Goal: Information Seeking & Learning: Compare options

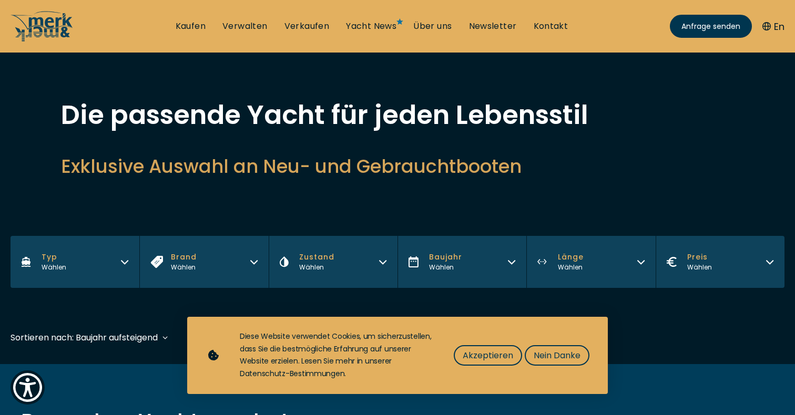
scroll to position [25, 0]
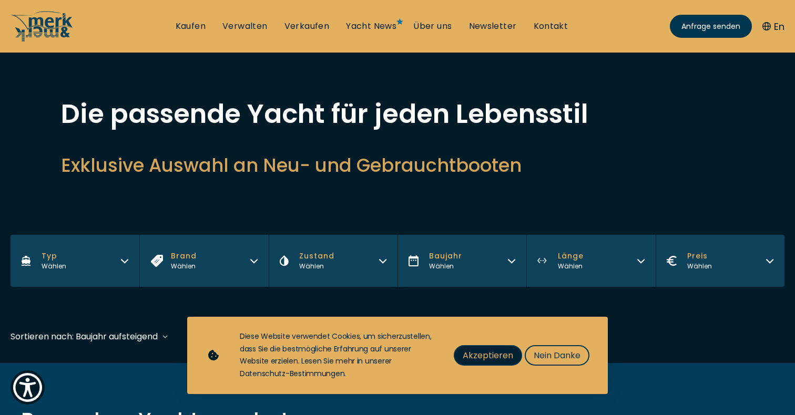
click at [486, 358] on span "Akzeptieren" at bounding box center [488, 355] width 50 height 13
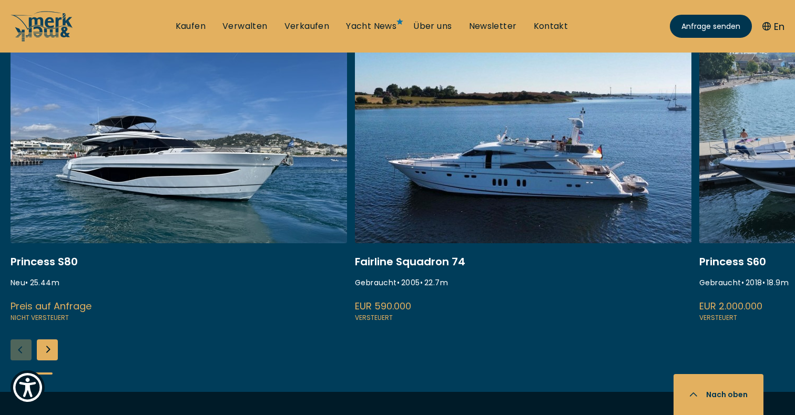
scroll to position [434, 0]
click at [198, 137] on link at bounding box center [179, 184] width 337 height 280
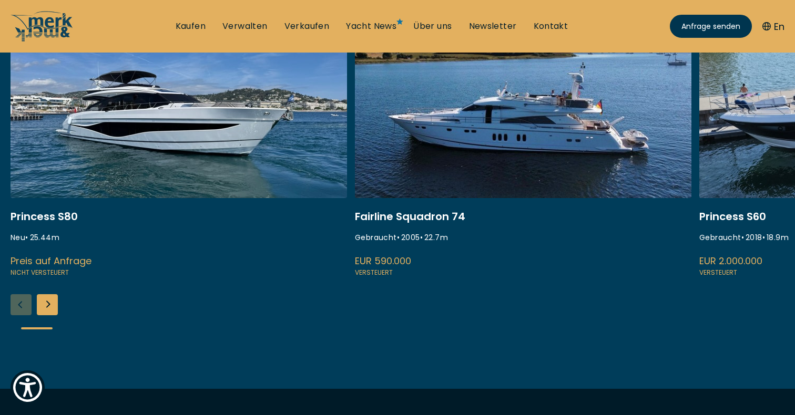
scroll to position [243, 0]
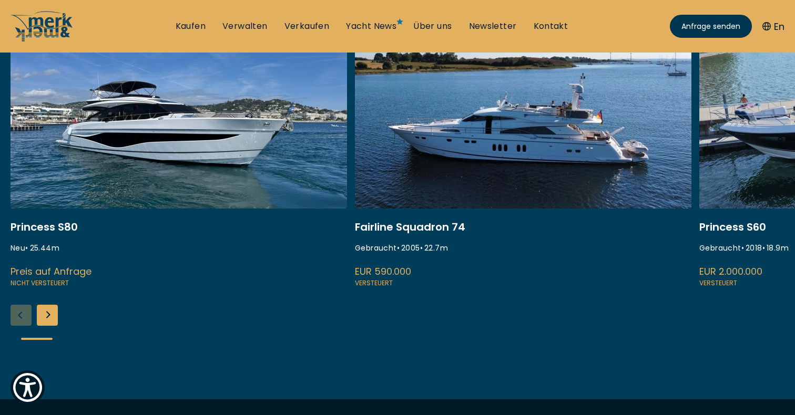
click at [198, 137] on link at bounding box center [179, 149] width 337 height 280
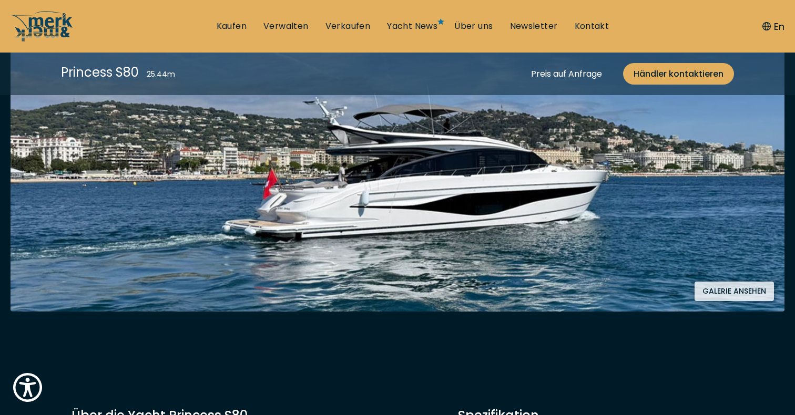
scroll to position [268, 0]
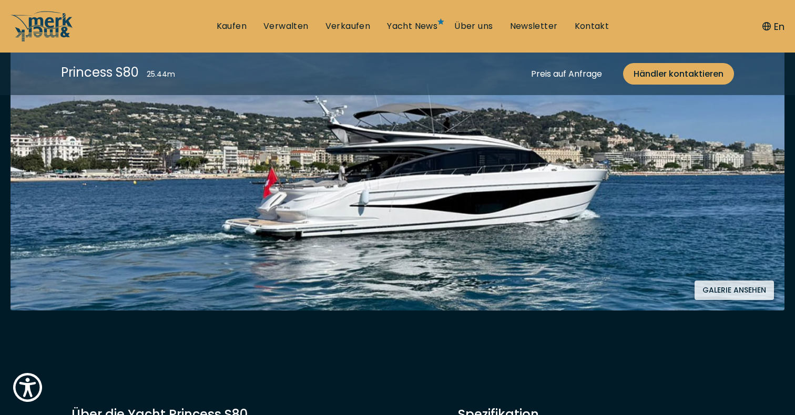
click at [746, 286] on button "Galerie ansehen" at bounding box center [734, 290] width 79 height 19
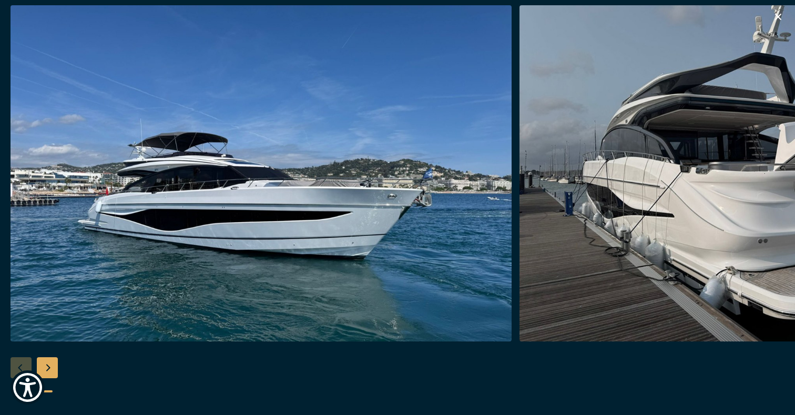
click at [777, 179] on img "button" at bounding box center [769, 173] width 501 height 337
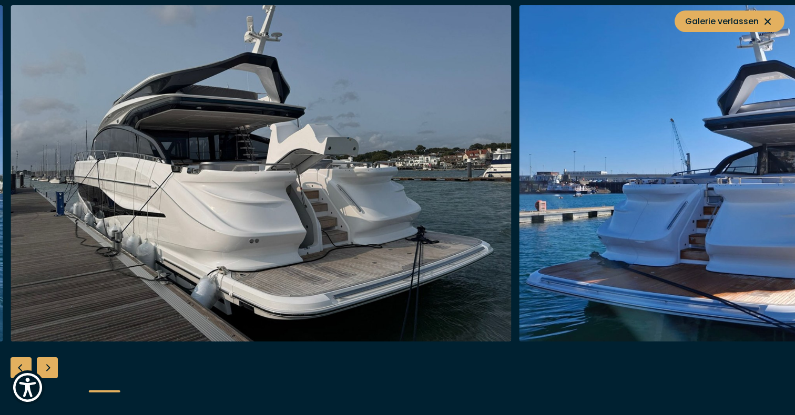
click at [45, 366] on div "Next slide" at bounding box center [47, 368] width 21 height 21
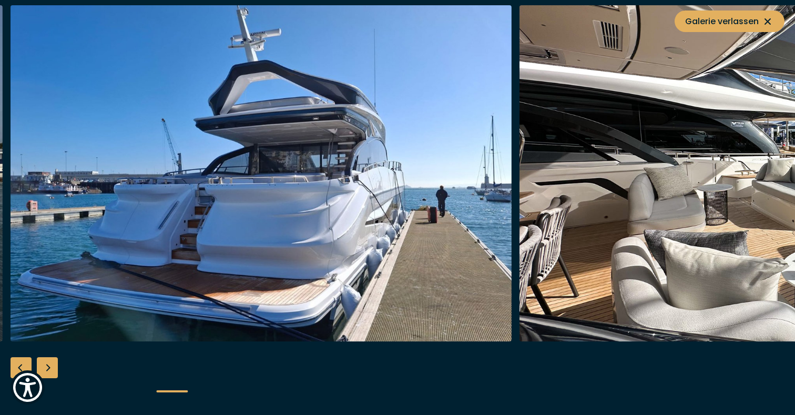
click at [45, 366] on div "Next slide" at bounding box center [47, 368] width 21 height 21
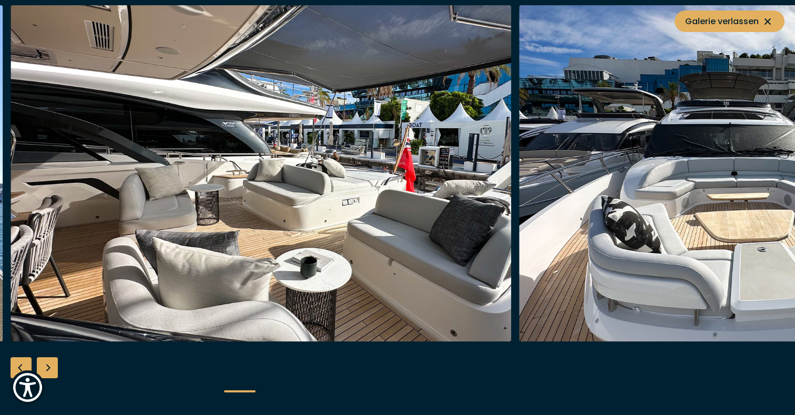
click at [45, 366] on div "Next slide" at bounding box center [47, 368] width 21 height 21
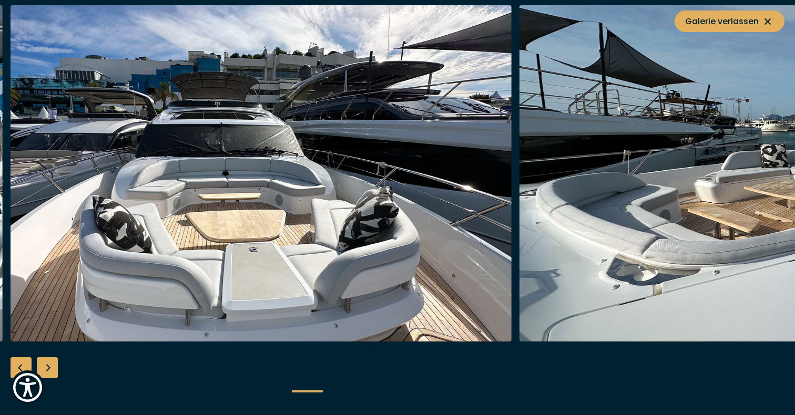
click at [45, 366] on div "Next slide" at bounding box center [47, 368] width 21 height 21
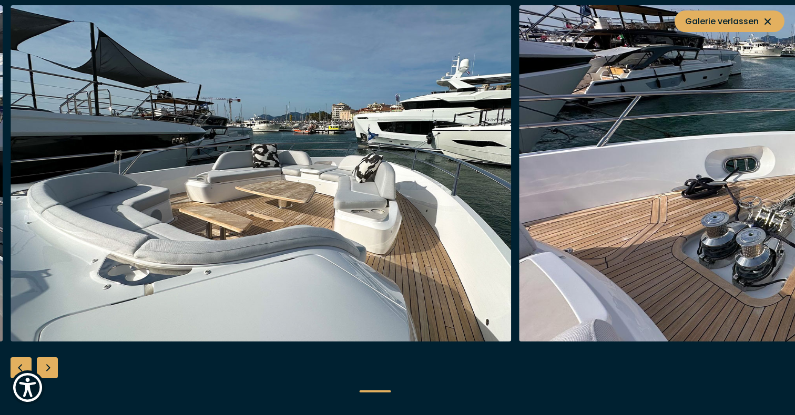
click at [45, 366] on div "Next slide" at bounding box center [47, 368] width 21 height 21
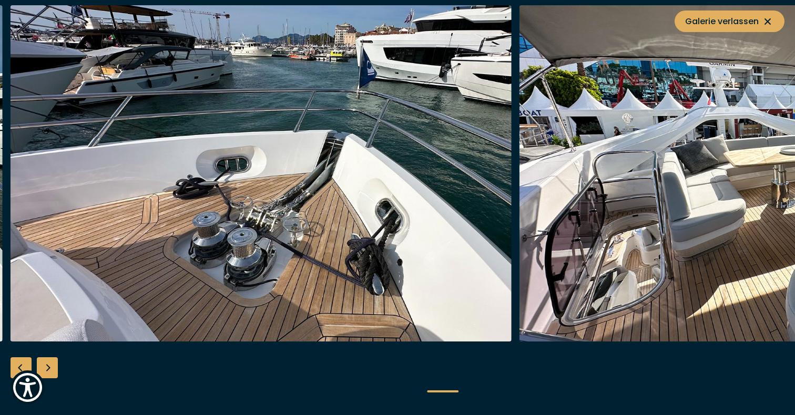
click at [45, 366] on div "Next slide" at bounding box center [47, 368] width 21 height 21
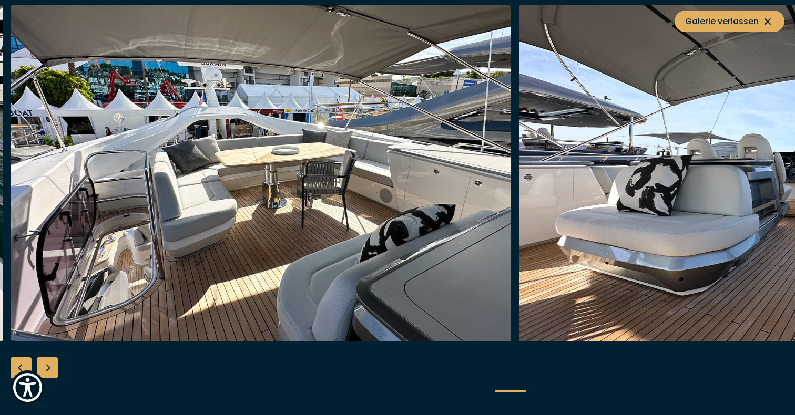
click at [45, 366] on div "Next slide" at bounding box center [47, 368] width 21 height 21
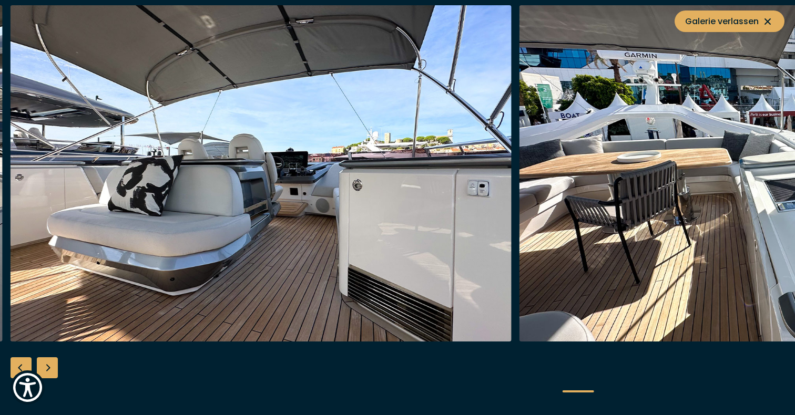
click at [45, 366] on div "Next slide" at bounding box center [47, 368] width 21 height 21
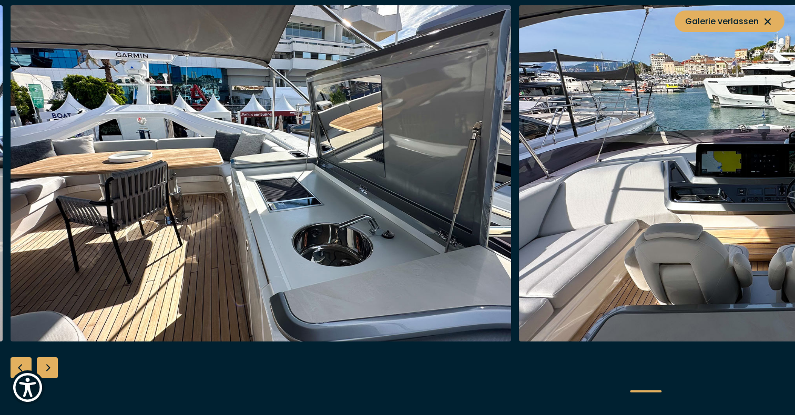
click at [45, 366] on div "Next slide" at bounding box center [47, 368] width 21 height 21
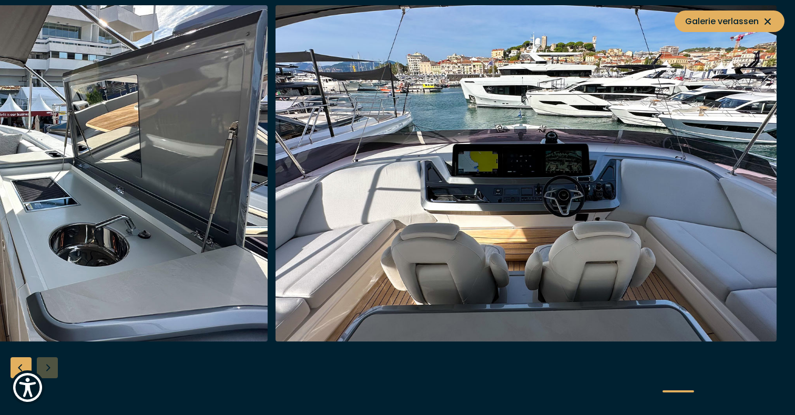
click at [45, 366] on div at bounding box center [397, 207] width 795 height 405
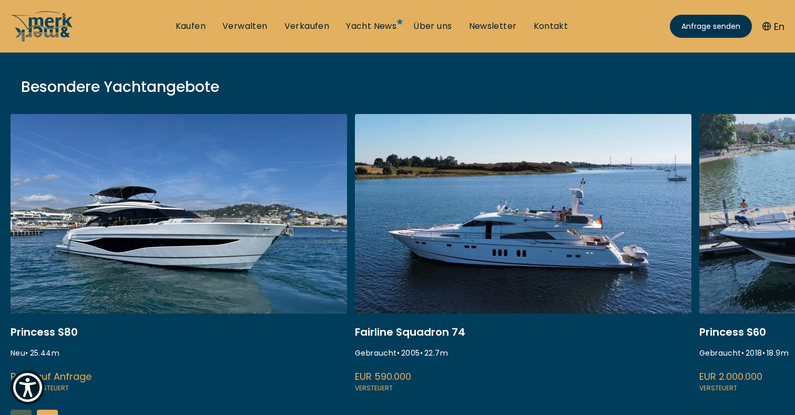
scroll to position [138, 0]
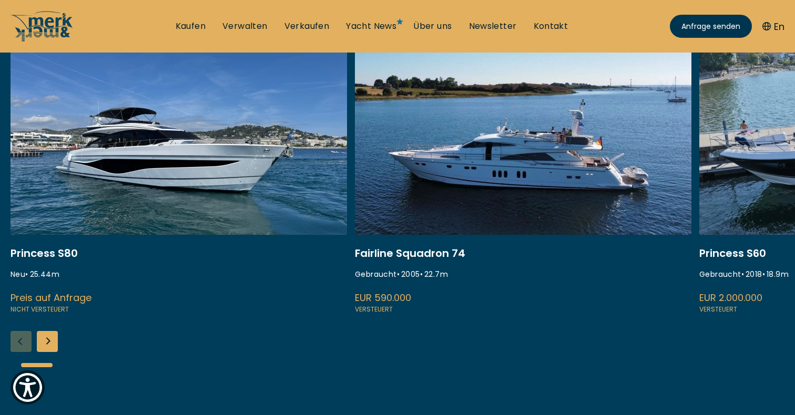
scroll to position [209, 0]
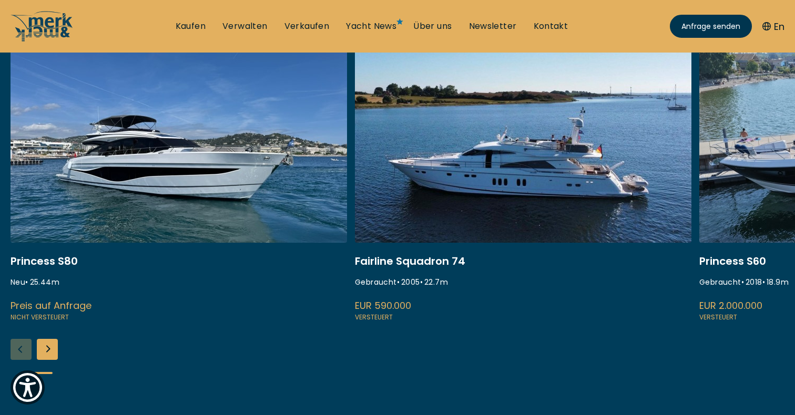
click at [51, 349] on div "Next slide" at bounding box center [47, 349] width 21 height 21
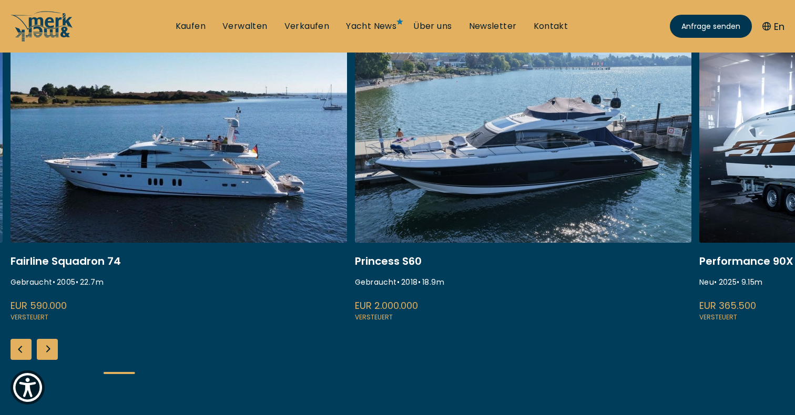
click at [51, 349] on div "Next slide" at bounding box center [47, 349] width 21 height 21
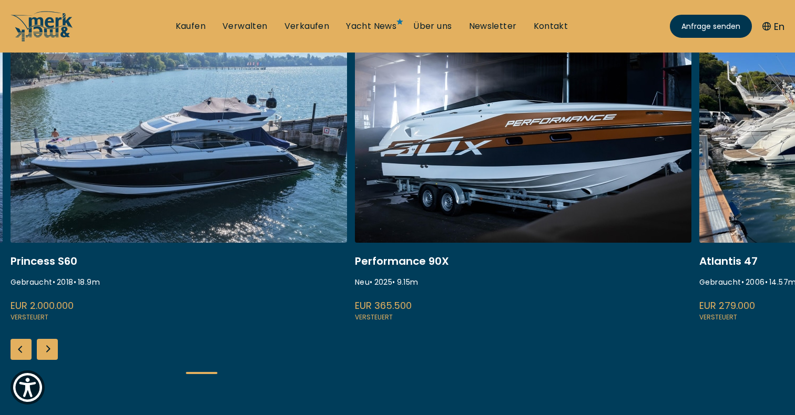
click at [51, 349] on div "Next slide" at bounding box center [47, 349] width 21 height 21
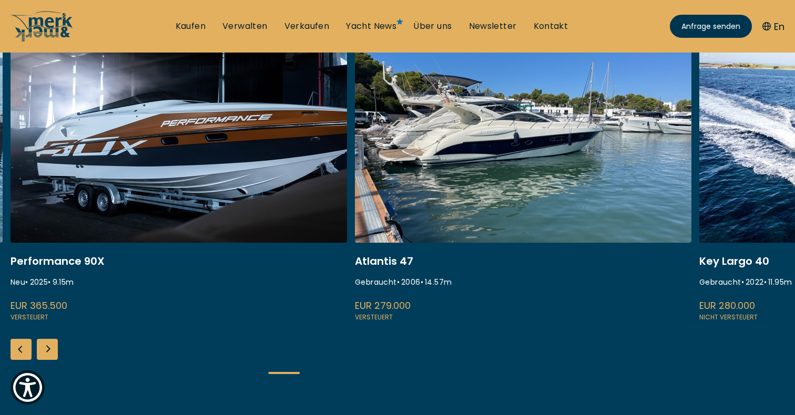
click at [51, 349] on div "Next slide" at bounding box center [47, 349] width 21 height 21
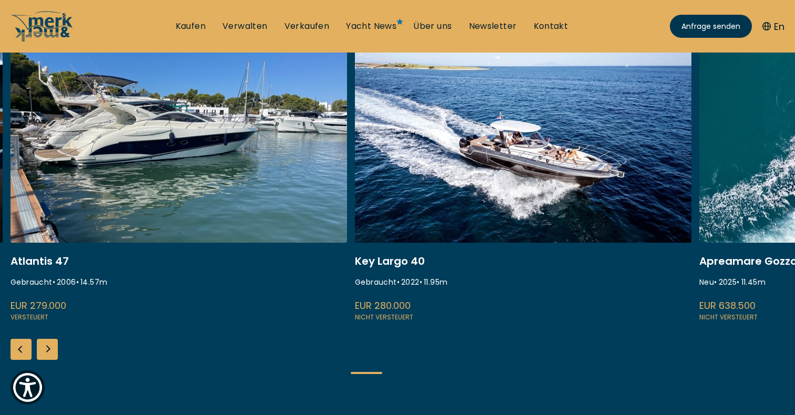
click at [51, 348] on div "Next slide" at bounding box center [47, 349] width 21 height 21
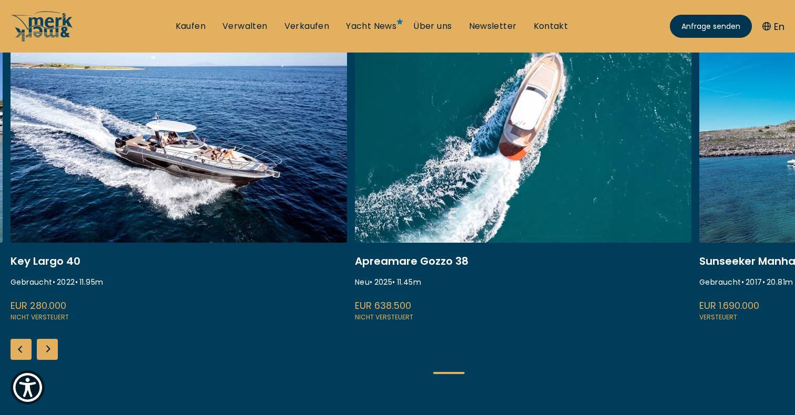
click at [51, 348] on div "Next slide" at bounding box center [47, 349] width 21 height 21
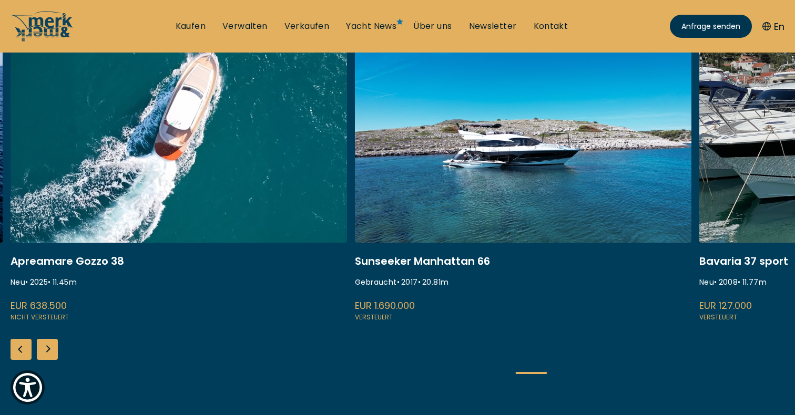
click at [51, 348] on div "Next slide" at bounding box center [47, 349] width 21 height 21
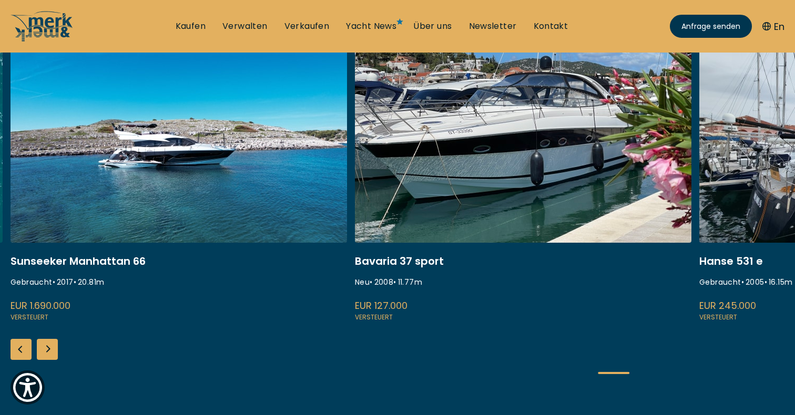
click at [51, 348] on div "Next slide" at bounding box center [47, 349] width 21 height 21
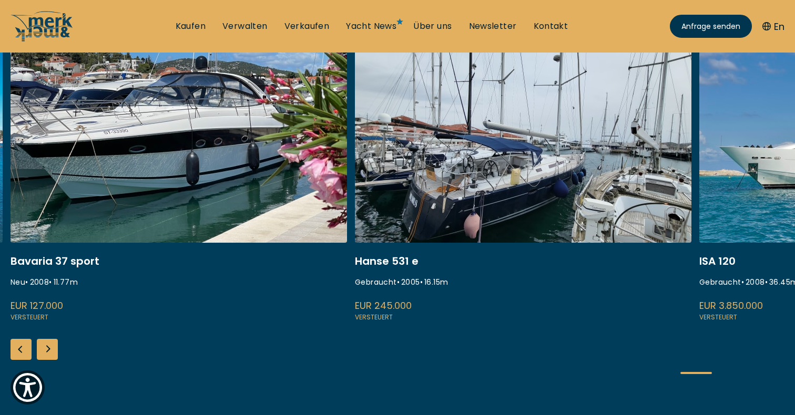
click at [51, 348] on div "Next slide" at bounding box center [47, 349] width 21 height 21
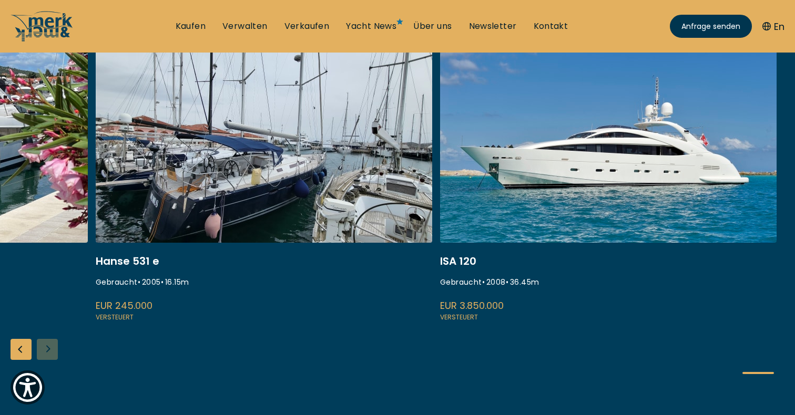
click at [626, 187] on link at bounding box center [608, 183] width 337 height 280
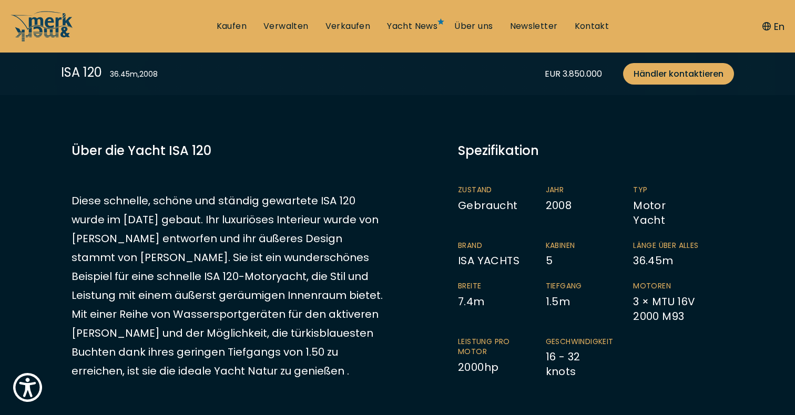
scroll to position [211, 0]
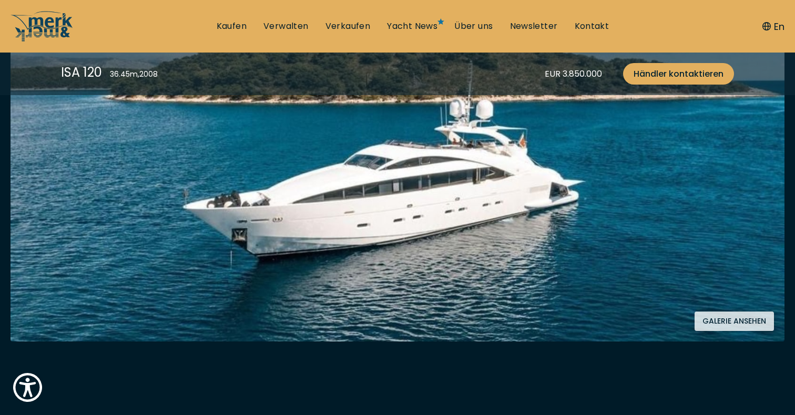
click at [744, 318] on button "Galerie ansehen" at bounding box center [734, 321] width 79 height 19
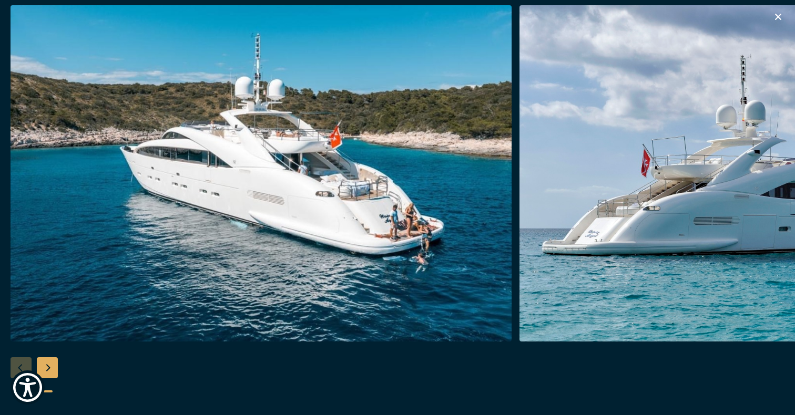
click at [49, 366] on div "Next slide" at bounding box center [47, 368] width 21 height 21
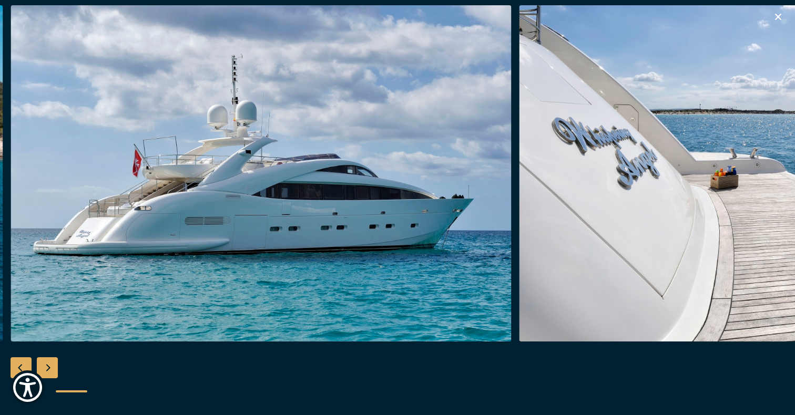
click at [49, 366] on div "Next slide" at bounding box center [47, 368] width 21 height 21
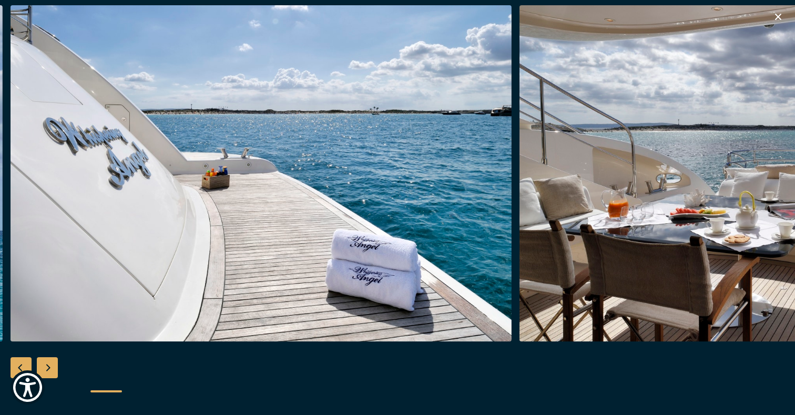
click at [49, 366] on div "Next slide" at bounding box center [47, 368] width 21 height 21
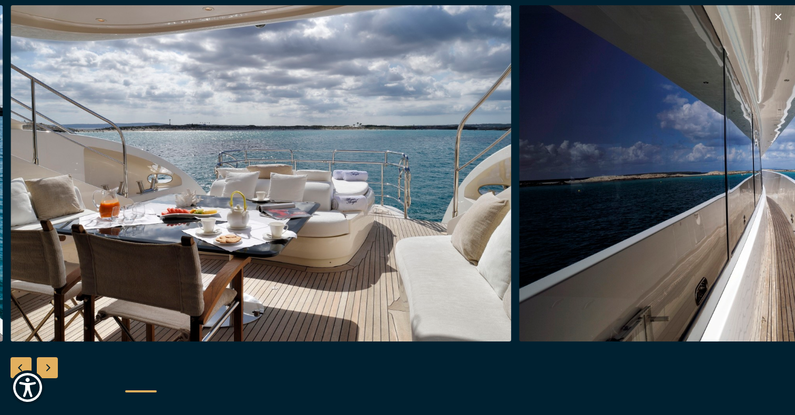
click at [49, 366] on div "Next slide" at bounding box center [47, 368] width 21 height 21
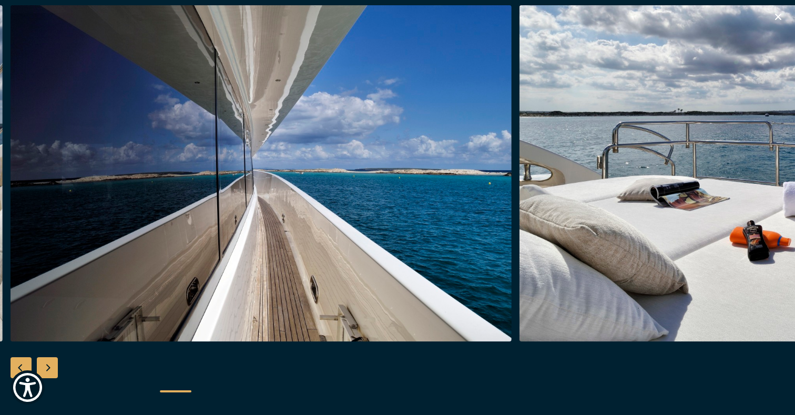
click at [49, 366] on div "Next slide" at bounding box center [47, 368] width 21 height 21
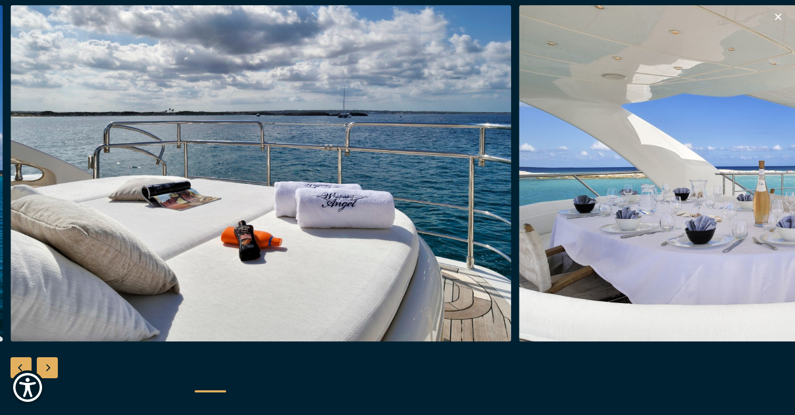
click at [49, 366] on div "Next slide" at bounding box center [47, 368] width 21 height 21
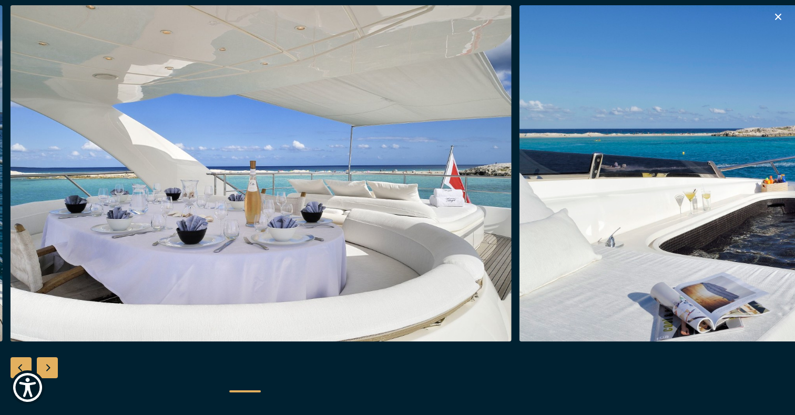
click at [49, 366] on div "Next slide" at bounding box center [47, 368] width 21 height 21
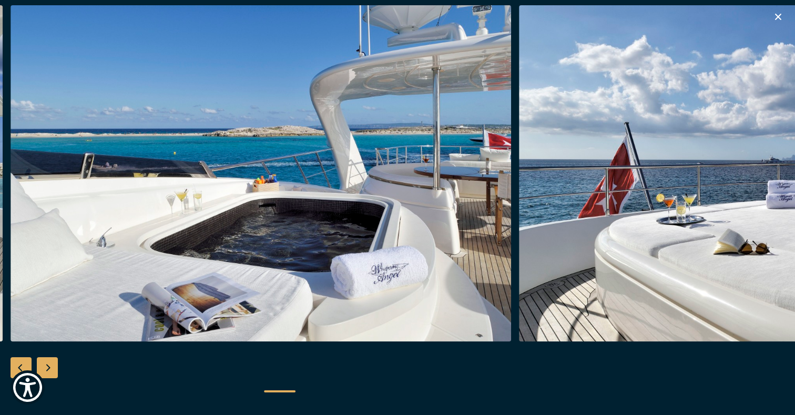
click at [49, 366] on div "Next slide" at bounding box center [47, 368] width 21 height 21
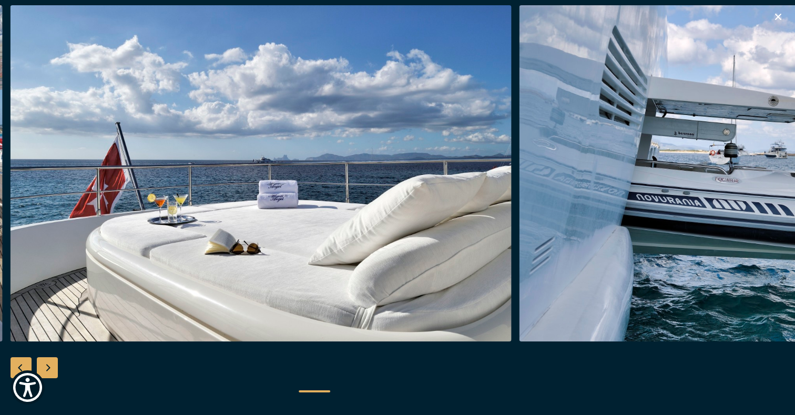
click at [49, 366] on div "Next slide" at bounding box center [47, 368] width 21 height 21
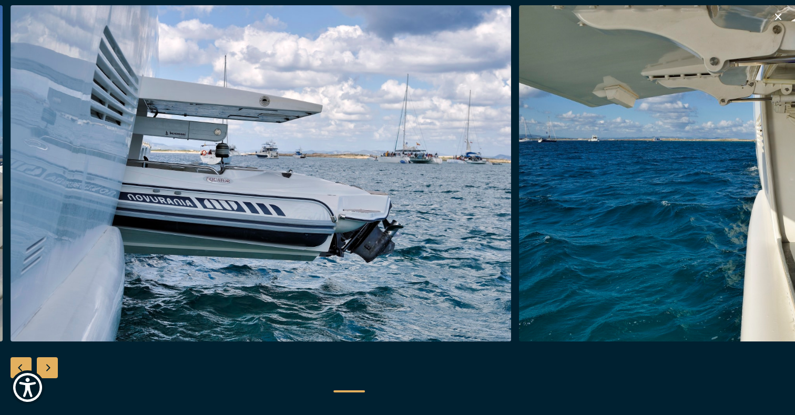
click at [49, 366] on div "Next slide" at bounding box center [47, 368] width 21 height 21
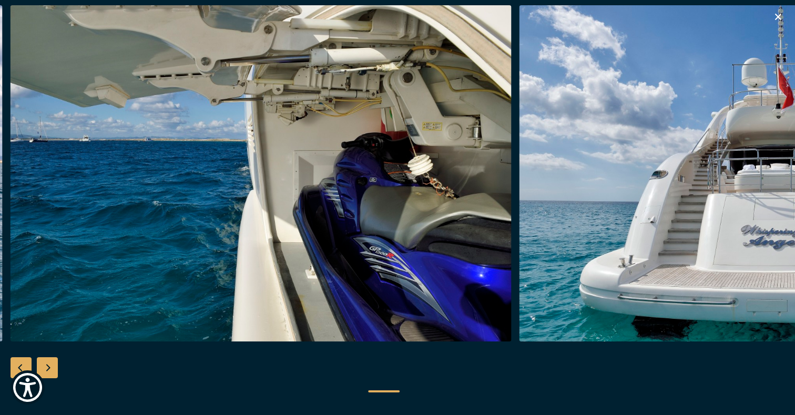
click at [49, 366] on div "Next slide" at bounding box center [47, 368] width 21 height 21
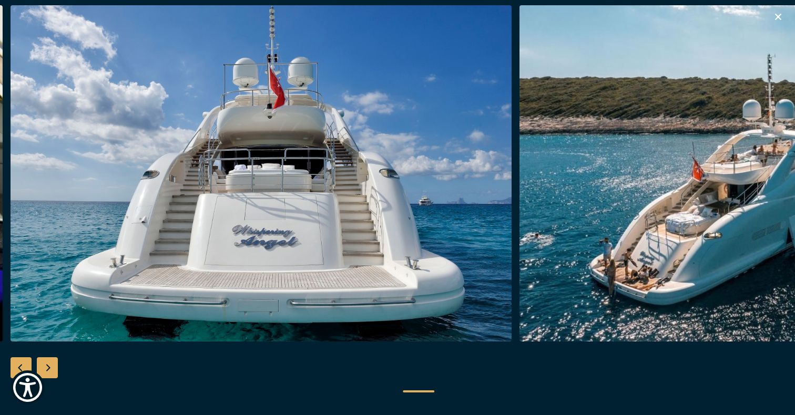
click at [49, 366] on div "Next slide" at bounding box center [47, 368] width 21 height 21
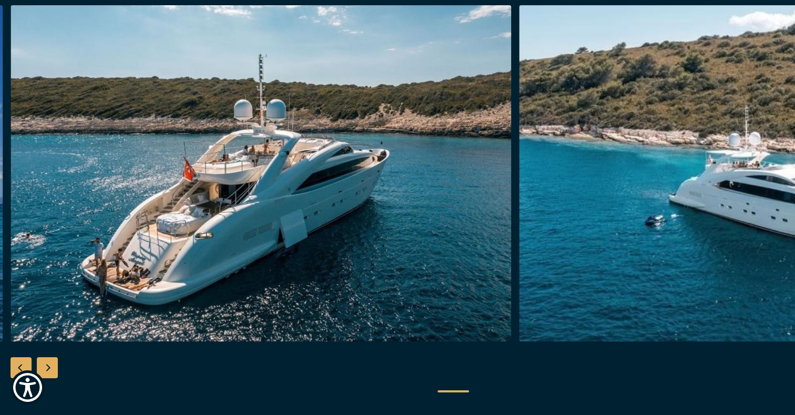
click at [49, 366] on div "Next slide" at bounding box center [47, 368] width 21 height 21
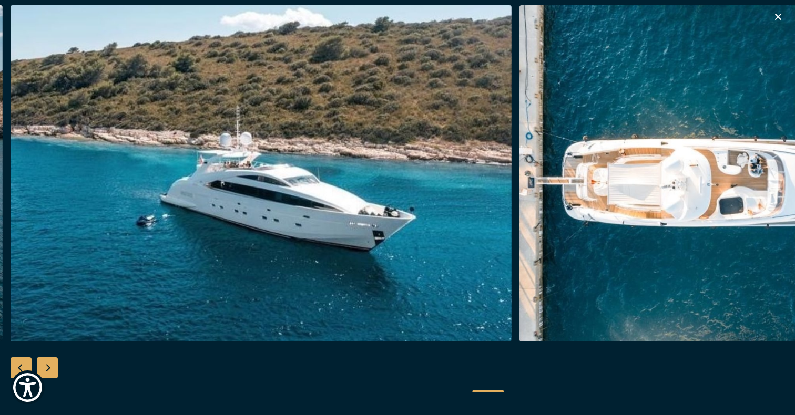
click at [49, 366] on div "Next slide" at bounding box center [47, 368] width 21 height 21
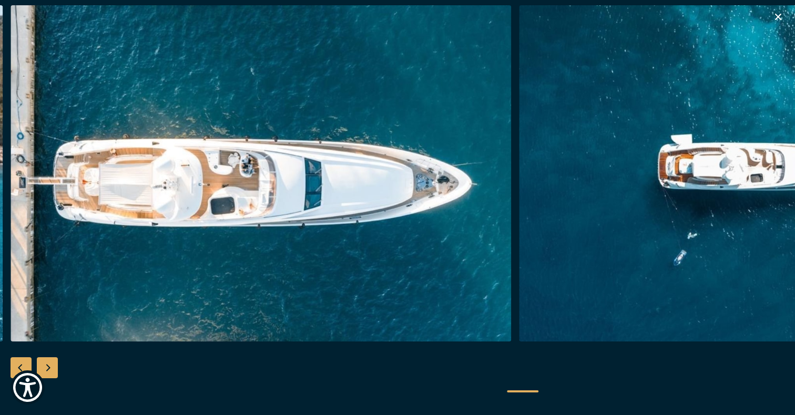
click at [49, 366] on div "Next slide" at bounding box center [47, 368] width 21 height 21
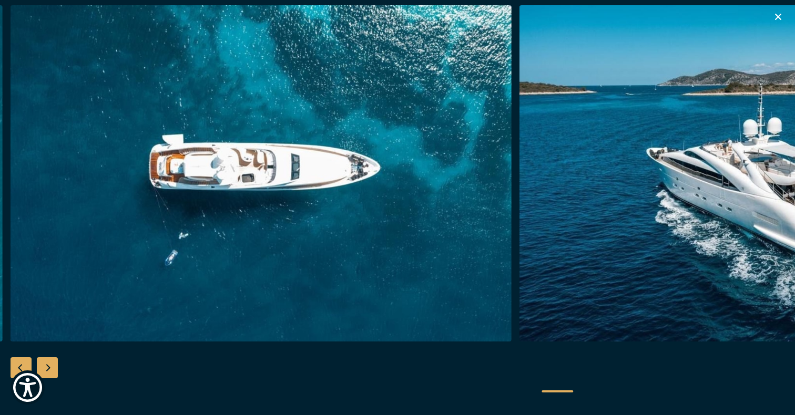
click at [49, 366] on div "Next slide" at bounding box center [47, 368] width 21 height 21
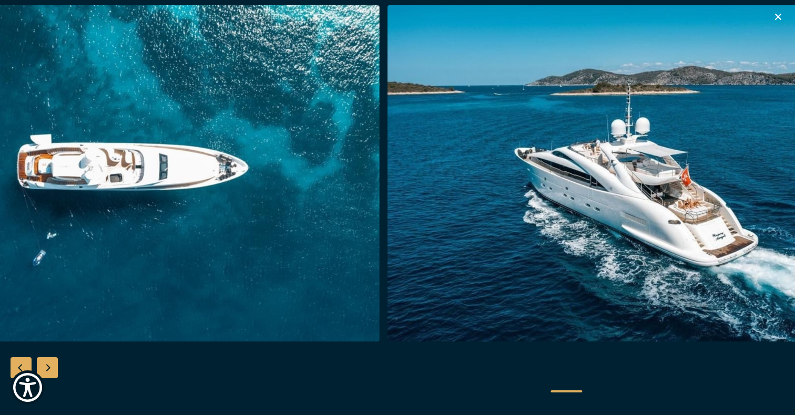
click at [49, 366] on div "Next slide" at bounding box center [47, 368] width 21 height 21
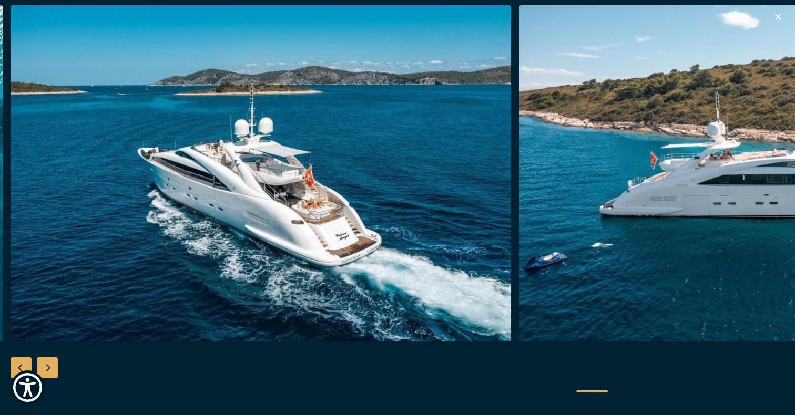
click at [49, 366] on div "Next slide" at bounding box center [47, 368] width 21 height 21
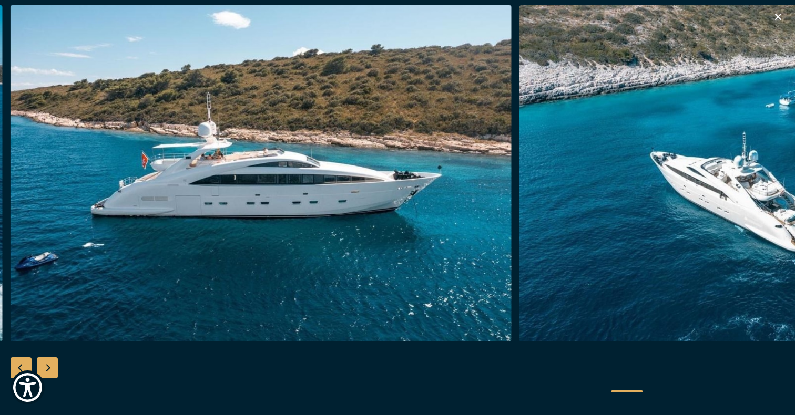
click at [49, 366] on div "Next slide" at bounding box center [47, 368] width 21 height 21
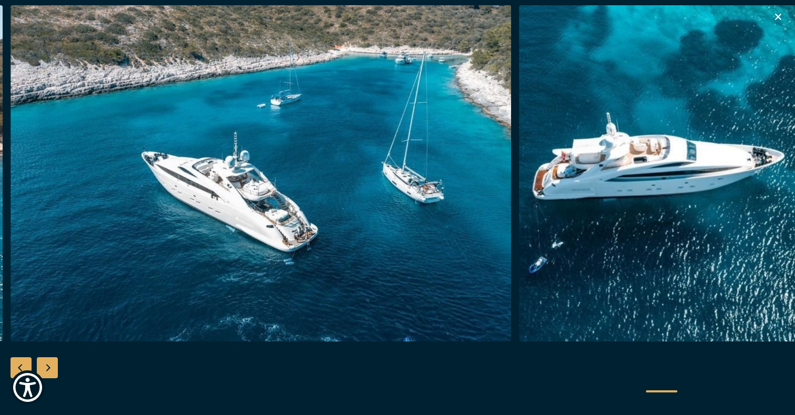
click at [49, 366] on div "Next slide" at bounding box center [47, 368] width 21 height 21
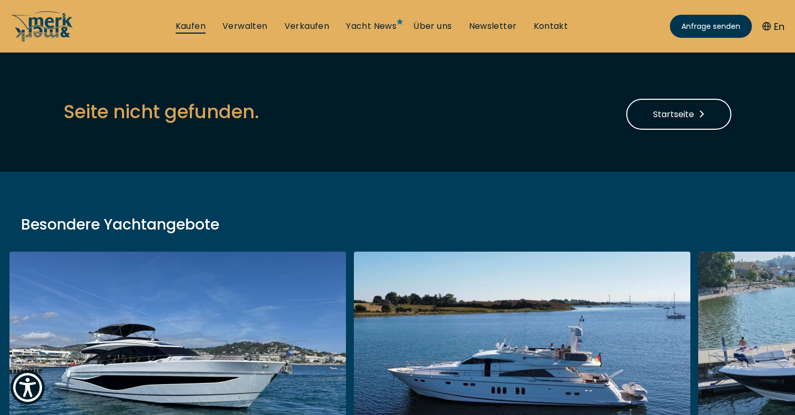
click at [202, 24] on link "Kaufen" at bounding box center [191, 27] width 30 height 12
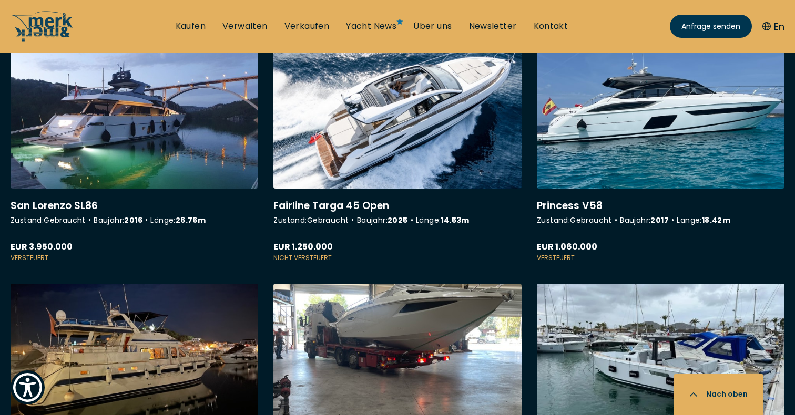
scroll to position [2459, 0]
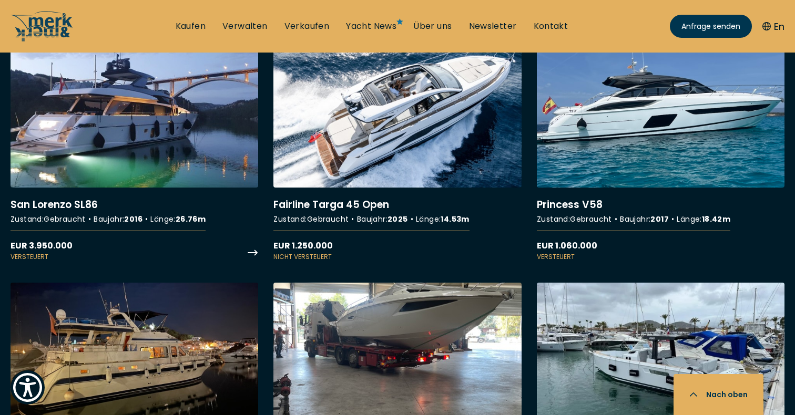
click at [111, 86] on link "More details about San Lorenzo SL86" at bounding box center [135, 151] width 248 height 221
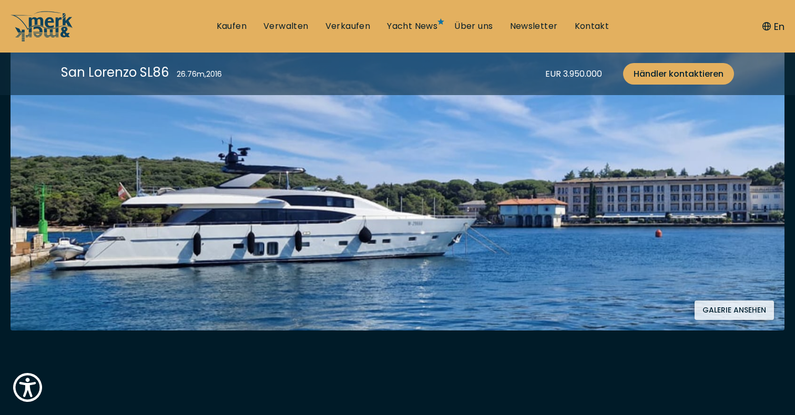
scroll to position [246, 0]
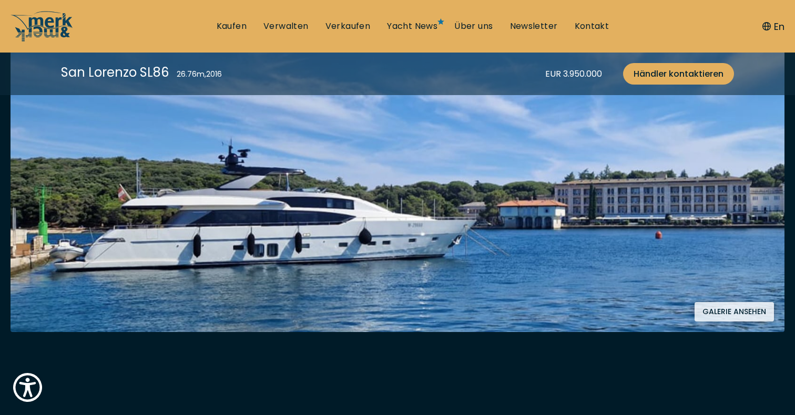
click at [738, 311] on button "Galerie ansehen" at bounding box center [734, 311] width 79 height 19
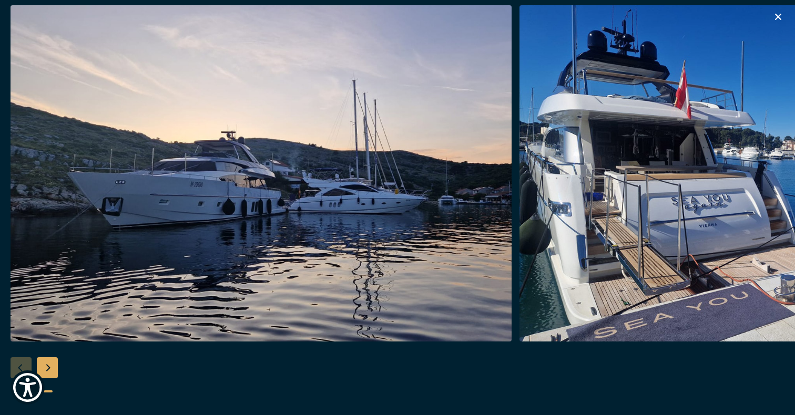
click at [47, 364] on div "Next slide" at bounding box center [47, 368] width 21 height 21
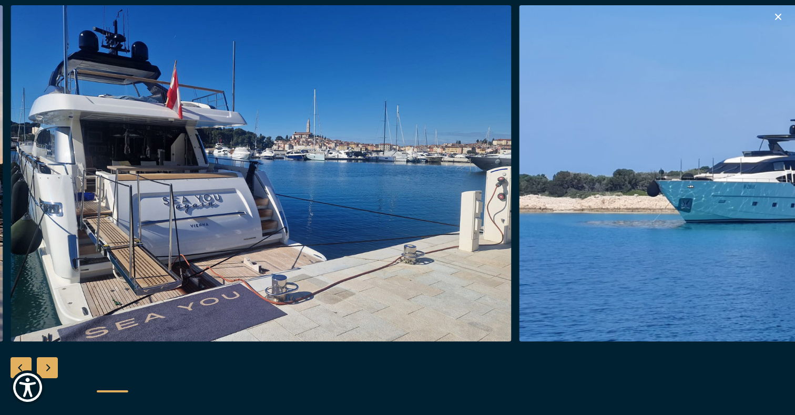
click at [47, 364] on div "Next slide" at bounding box center [47, 368] width 21 height 21
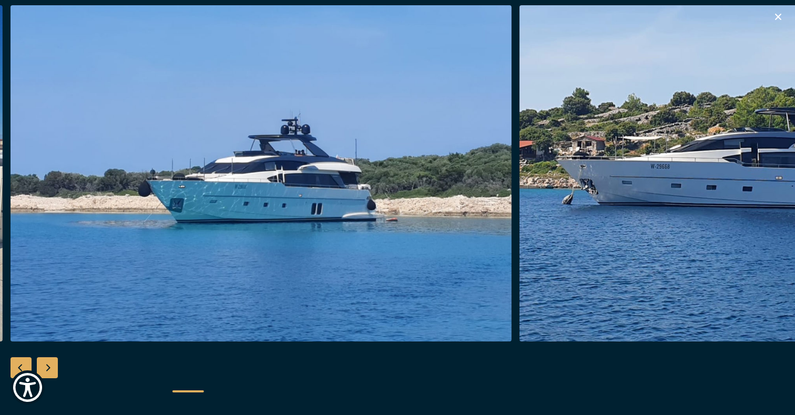
click at [47, 364] on div "Next slide" at bounding box center [47, 368] width 21 height 21
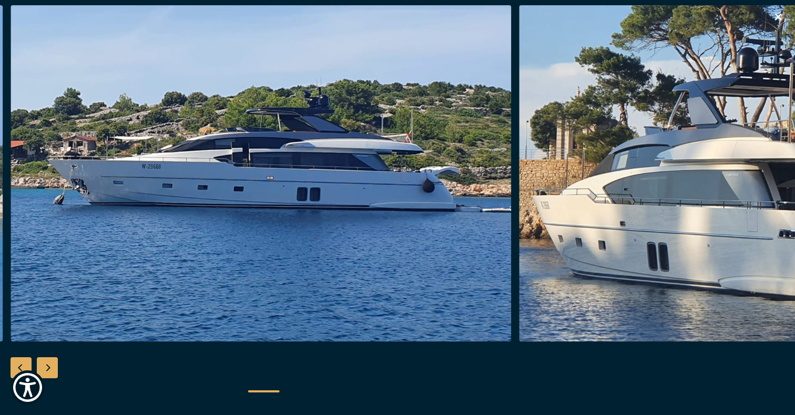
click at [47, 364] on div "Next slide" at bounding box center [47, 368] width 21 height 21
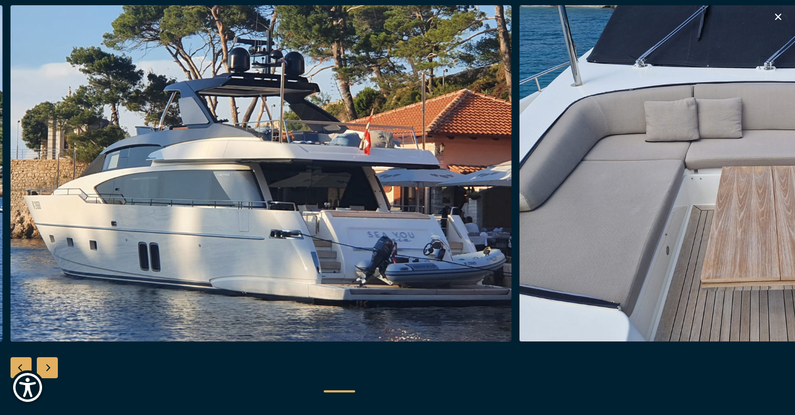
click at [47, 365] on div "Next slide" at bounding box center [47, 368] width 21 height 21
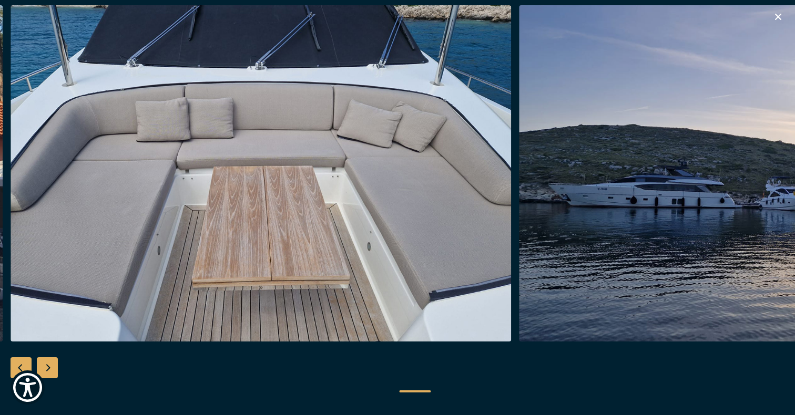
click at [47, 365] on div "Next slide" at bounding box center [47, 368] width 21 height 21
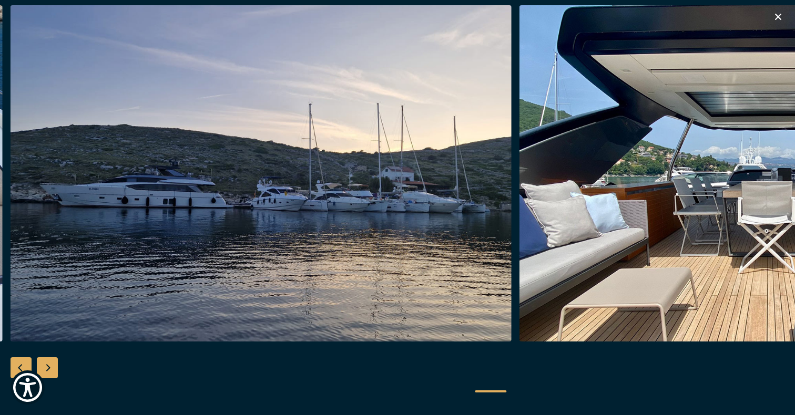
click at [47, 365] on div "Next slide" at bounding box center [47, 368] width 21 height 21
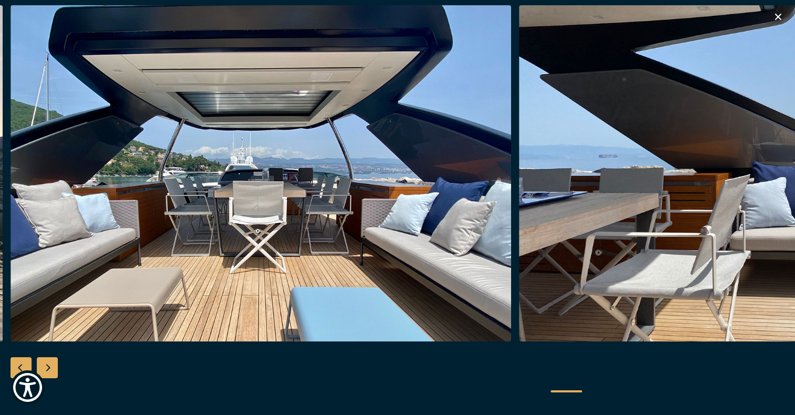
click at [47, 365] on div "Next slide" at bounding box center [47, 368] width 21 height 21
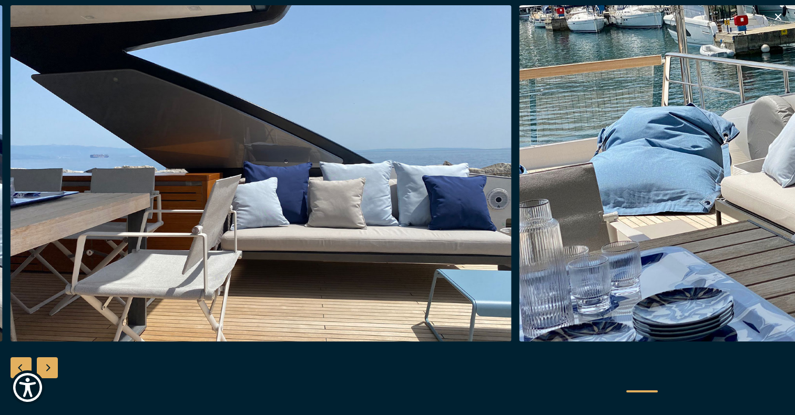
click at [47, 365] on div "Next slide" at bounding box center [47, 368] width 21 height 21
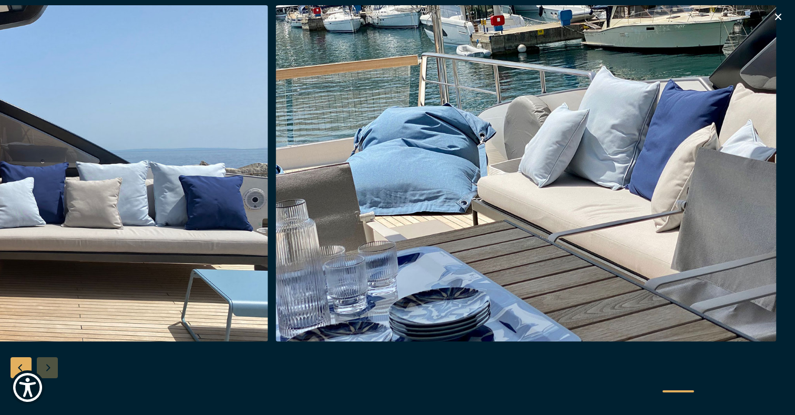
click at [47, 365] on div at bounding box center [397, 207] width 795 height 405
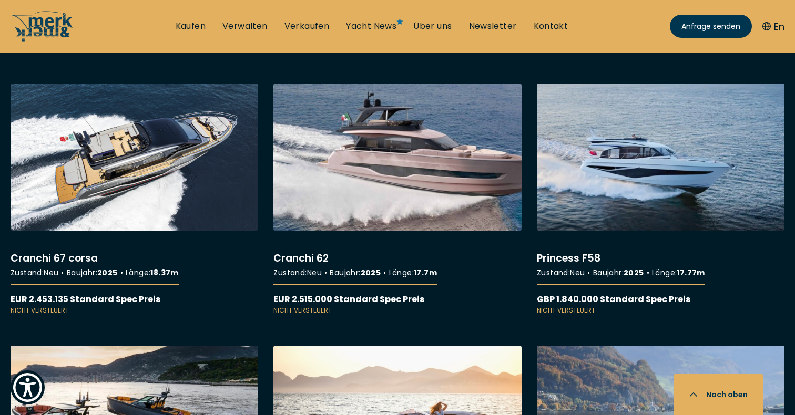
scroll to position [3567, 0]
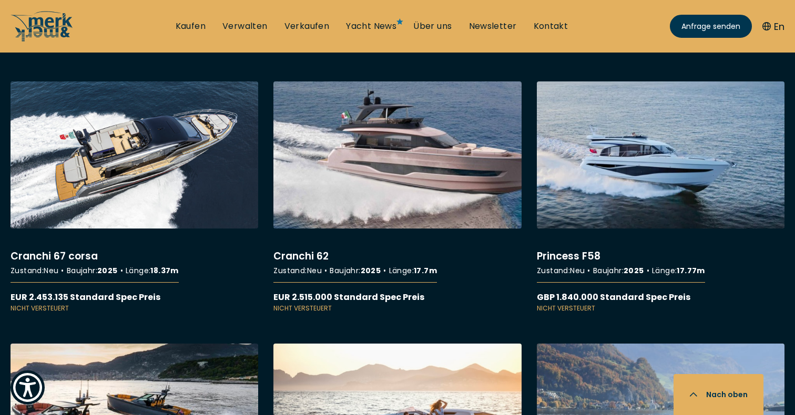
click at [365, 198] on link "More details about Cranchi 62" at bounding box center [397, 197] width 248 height 232
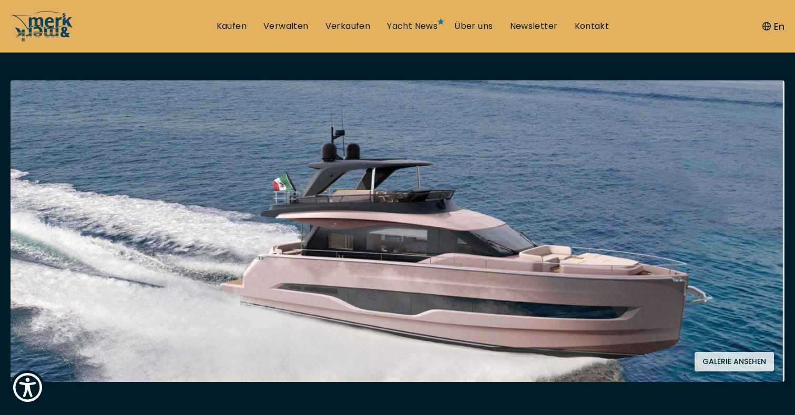
scroll to position [200, 0]
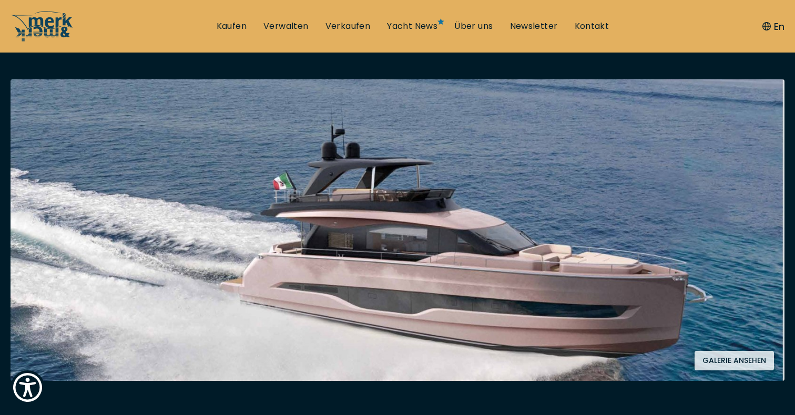
click at [706, 358] on button "Galerie ansehen" at bounding box center [734, 360] width 79 height 19
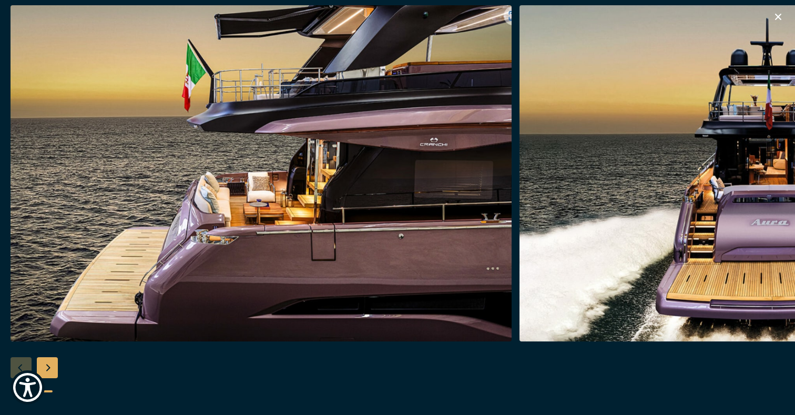
click at [46, 370] on div "Next slide" at bounding box center [47, 368] width 21 height 21
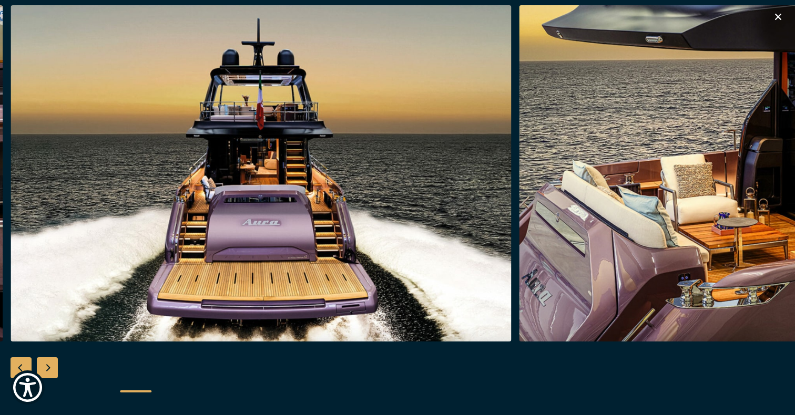
click at [48, 370] on div "Next slide" at bounding box center [47, 368] width 21 height 21
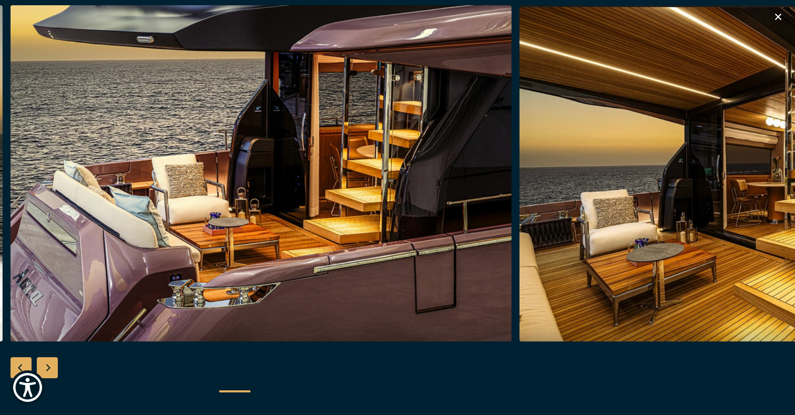
click at [48, 370] on div "Next slide" at bounding box center [47, 368] width 21 height 21
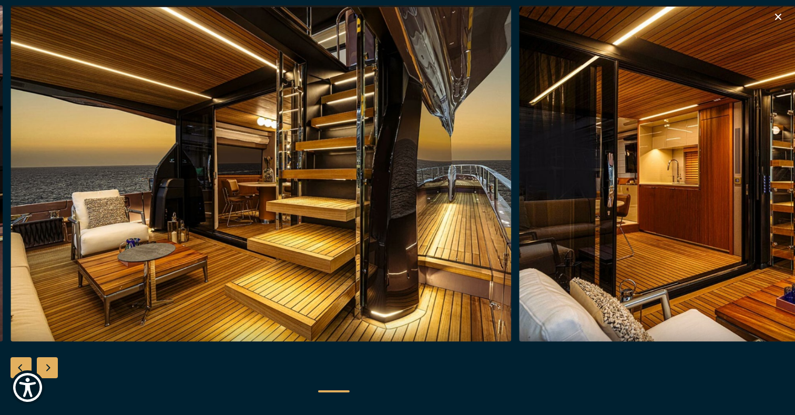
click at [48, 370] on div "Next slide" at bounding box center [47, 368] width 21 height 21
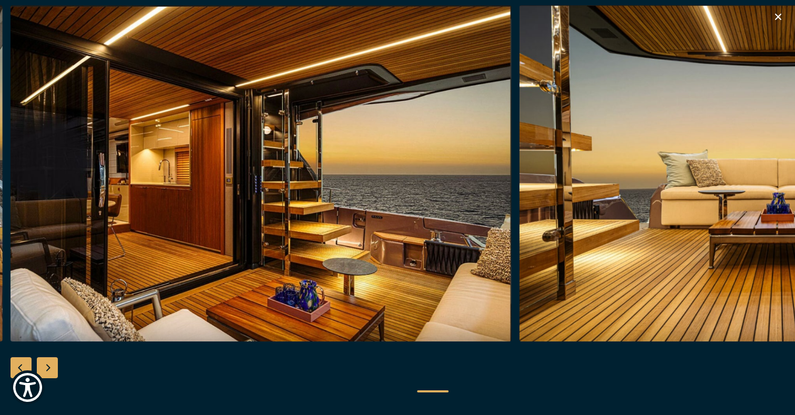
click at [48, 370] on div "Next slide" at bounding box center [47, 368] width 21 height 21
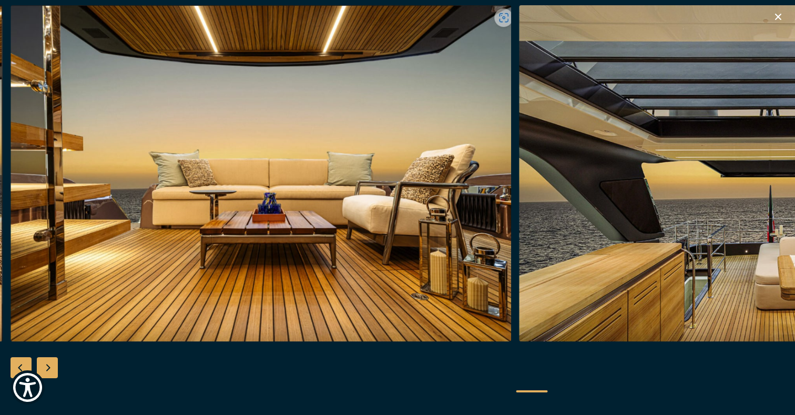
click at [48, 370] on div "Next slide" at bounding box center [47, 368] width 21 height 21
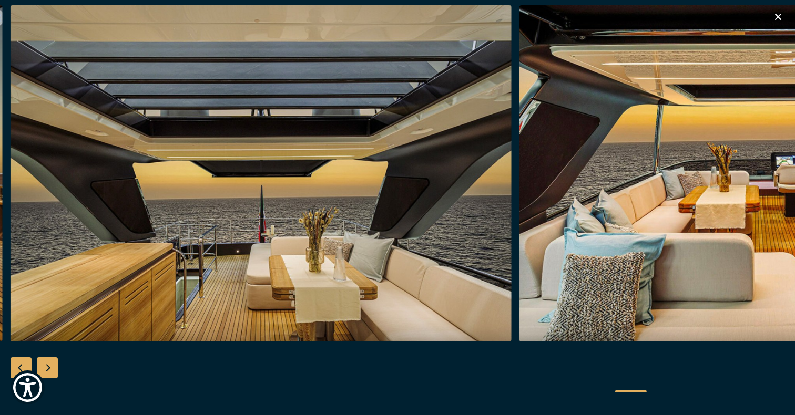
click at [48, 370] on div "Next slide" at bounding box center [47, 368] width 21 height 21
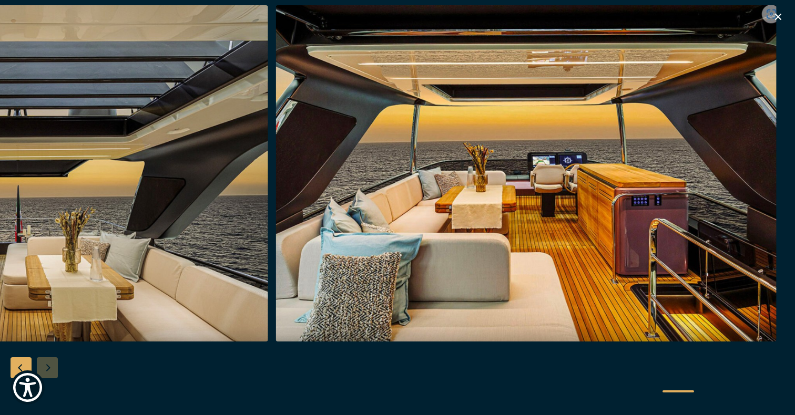
click at [48, 370] on div at bounding box center [397, 207] width 795 height 405
click at [17, 363] on div "Previous slide" at bounding box center [21, 368] width 21 height 21
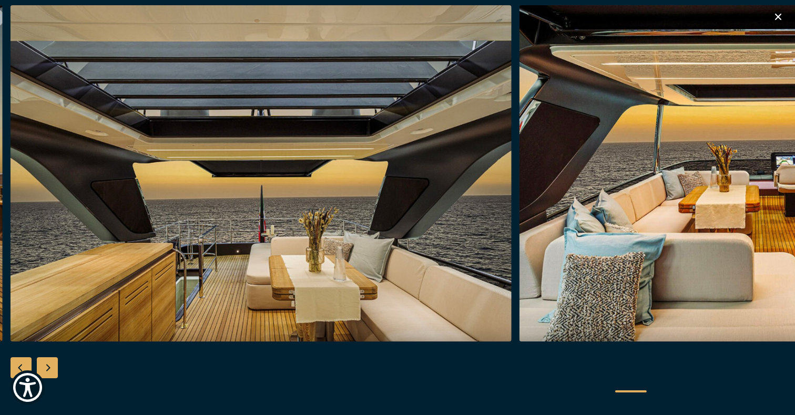
click at [17, 363] on div "Previous slide" at bounding box center [21, 368] width 21 height 21
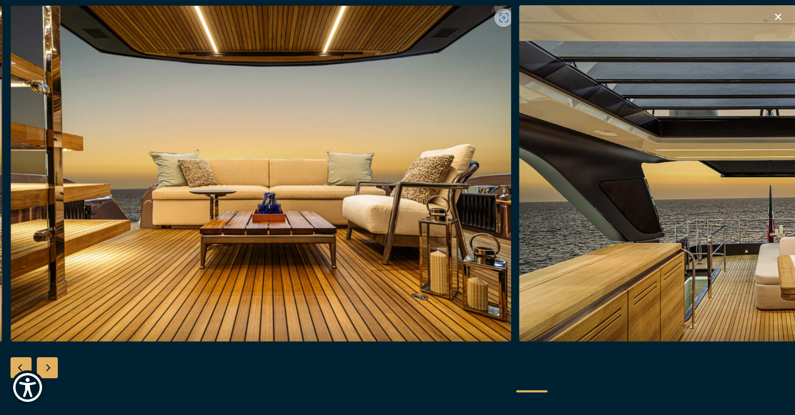
click at [17, 363] on div "Previous slide" at bounding box center [21, 368] width 21 height 21
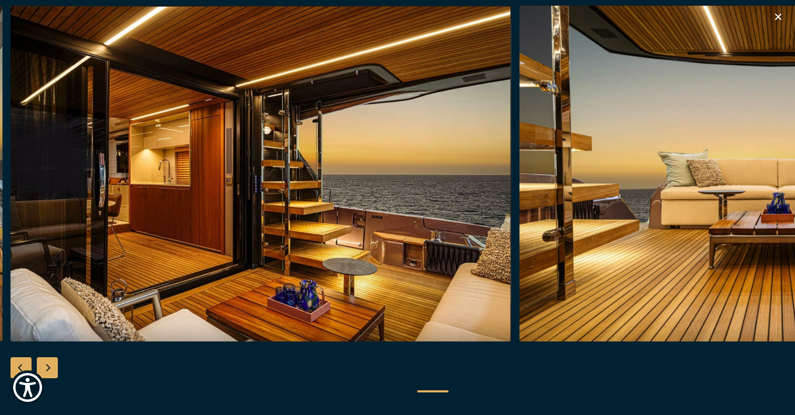
click at [781, 17] on icon "button" at bounding box center [778, 17] width 13 height 13
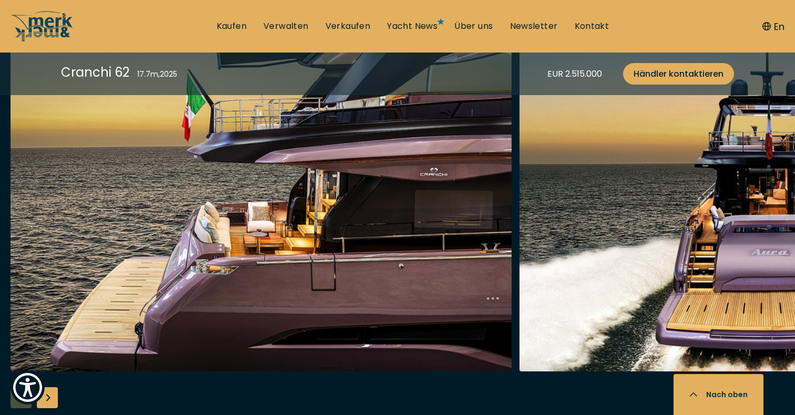
scroll to position [1510, 0]
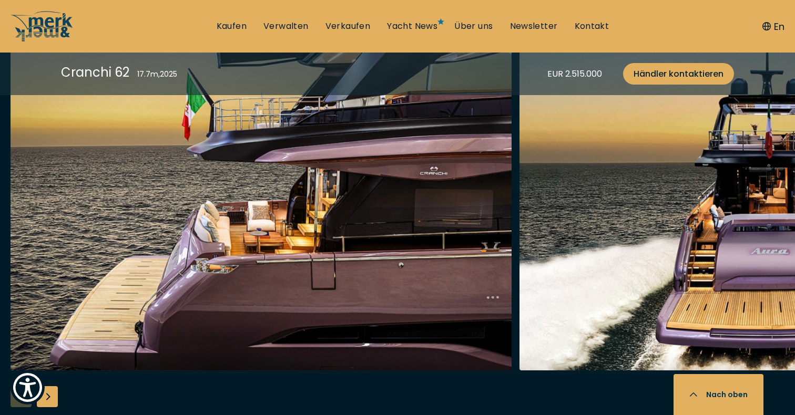
click at [52, 400] on div "Next slide" at bounding box center [47, 396] width 21 height 21
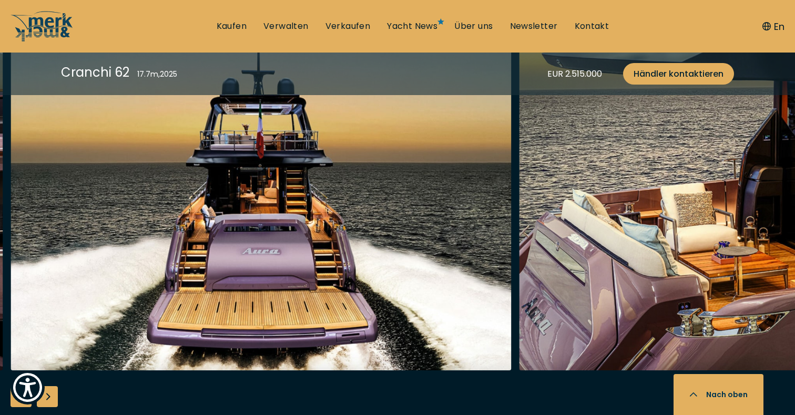
click at [52, 400] on div "Next slide" at bounding box center [47, 396] width 21 height 21
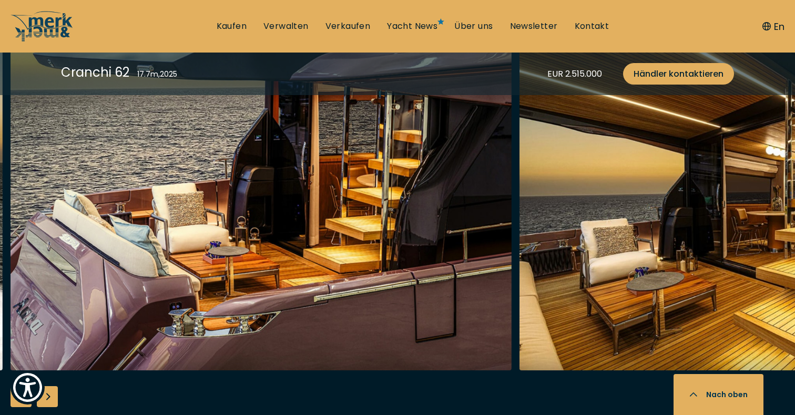
click at [52, 400] on div "Next slide" at bounding box center [47, 396] width 21 height 21
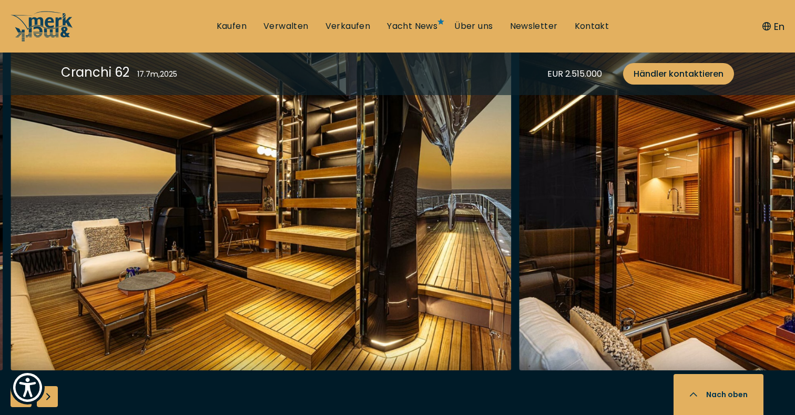
click at [52, 400] on div "Next slide" at bounding box center [47, 396] width 21 height 21
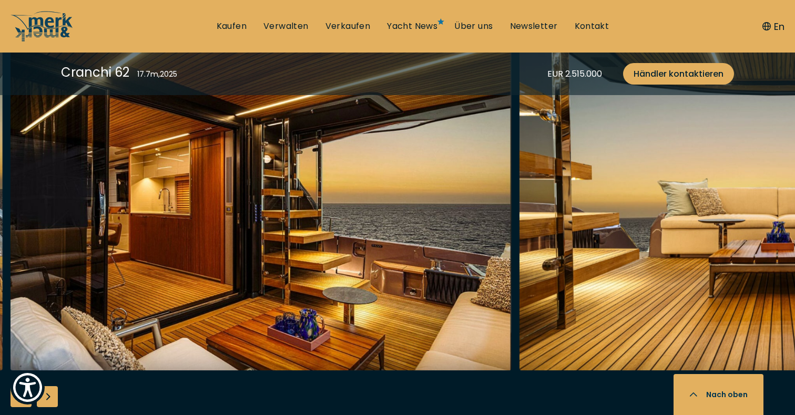
click at [52, 400] on div "Next slide" at bounding box center [47, 396] width 21 height 21
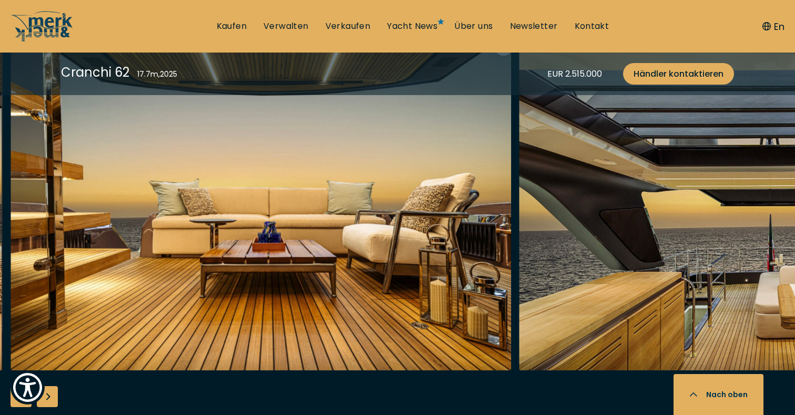
click at [52, 400] on div "Next slide" at bounding box center [47, 396] width 21 height 21
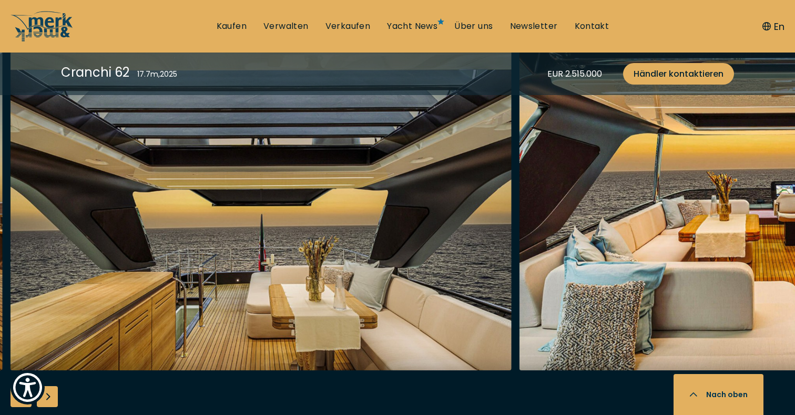
click at [52, 400] on div "Next slide" at bounding box center [47, 396] width 21 height 21
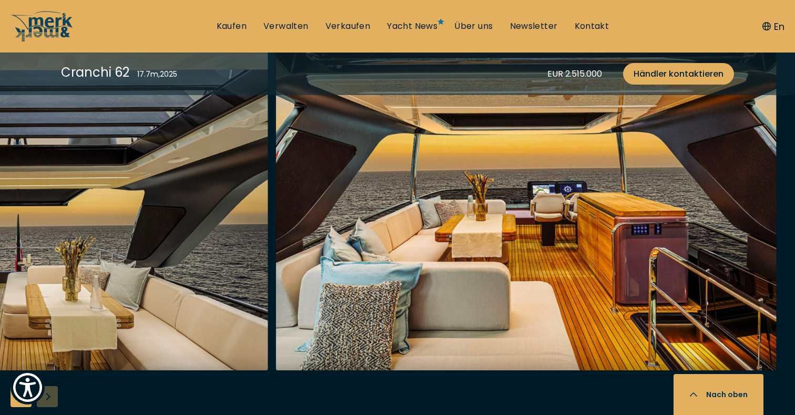
click at [52, 400] on div at bounding box center [397, 236] width 795 height 405
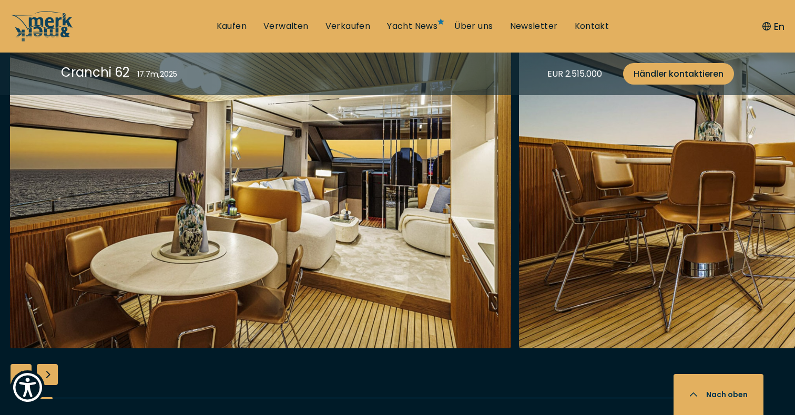
scroll to position [2120, 0]
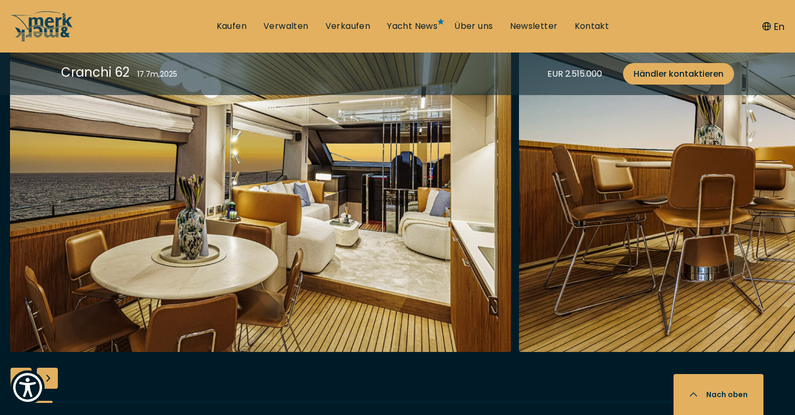
click at [53, 374] on div "Next slide" at bounding box center [47, 378] width 21 height 21
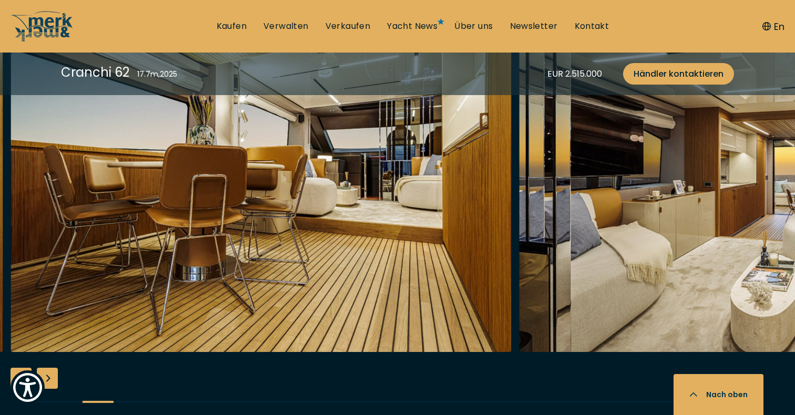
click at [53, 374] on div "Next slide" at bounding box center [47, 378] width 21 height 21
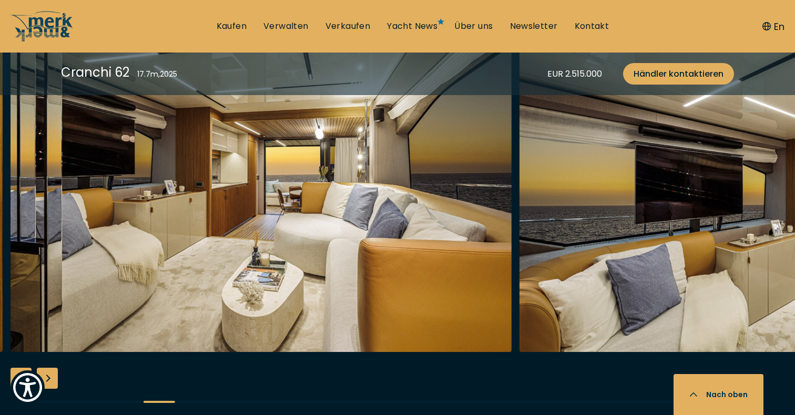
click at [53, 374] on div "Next slide" at bounding box center [47, 378] width 21 height 21
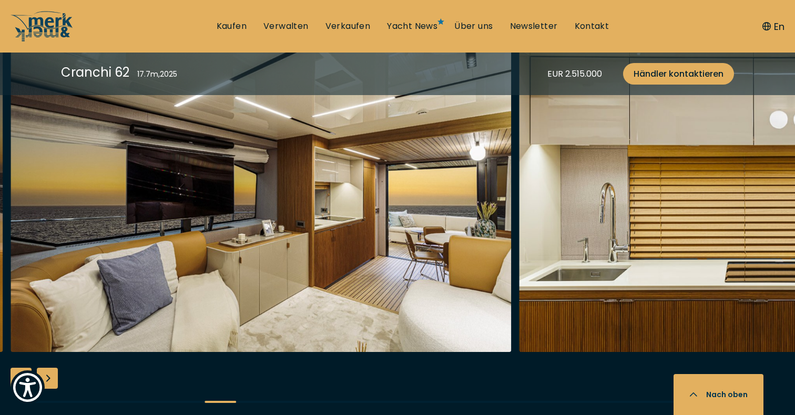
click at [53, 374] on div "Next slide" at bounding box center [47, 378] width 21 height 21
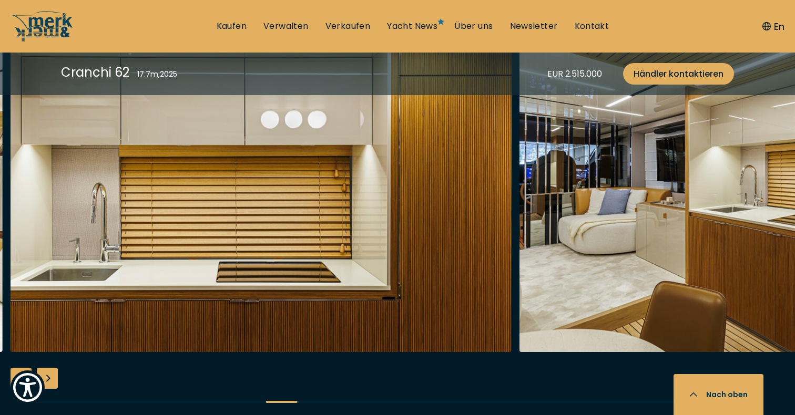
click at [53, 374] on div "Next slide" at bounding box center [47, 378] width 21 height 21
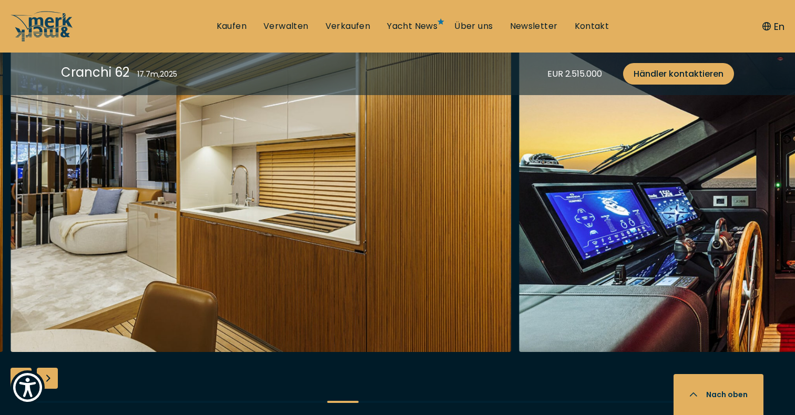
click at [53, 374] on div "Next slide" at bounding box center [47, 378] width 21 height 21
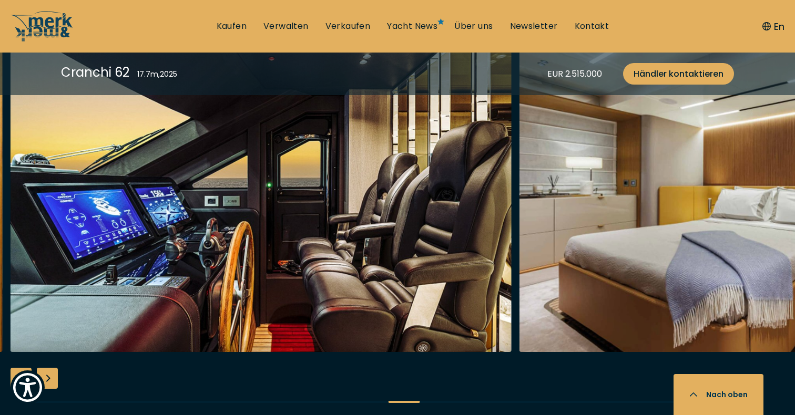
click at [53, 374] on div "Next slide" at bounding box center [47, 378] width 21 height 21
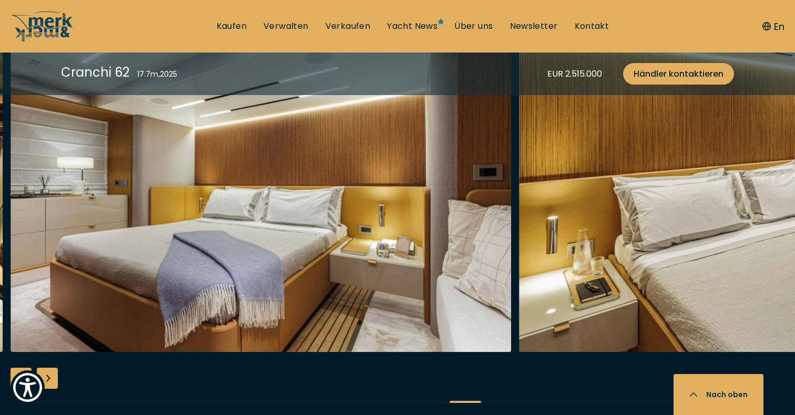
click at [53, 374] on div "Next slide" at bounding box center [47, 378] width 21 height 21
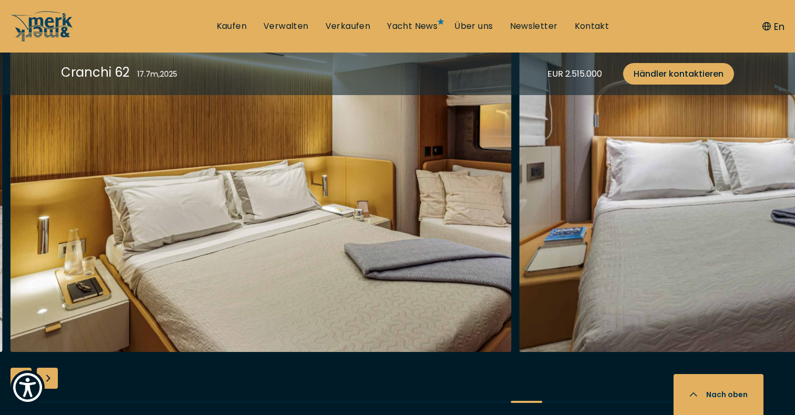
click at [53, 376] on div "Next slide" at bounding box center [47, 378] width 21 height 21
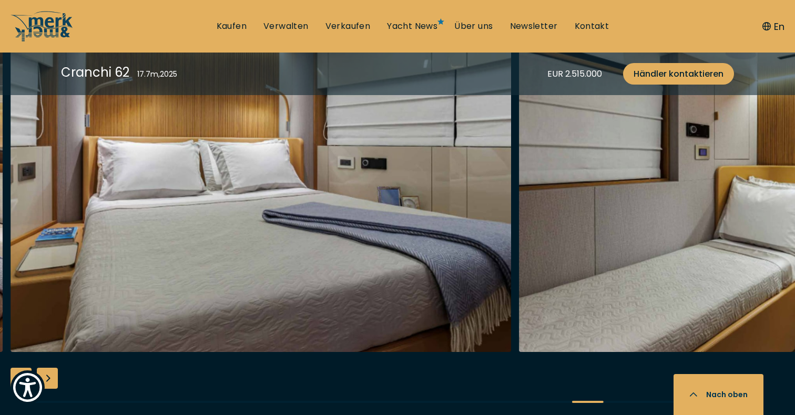
click at [53, 376] on div "Next slide" at bounding box center [47, 378] width 21 height 21
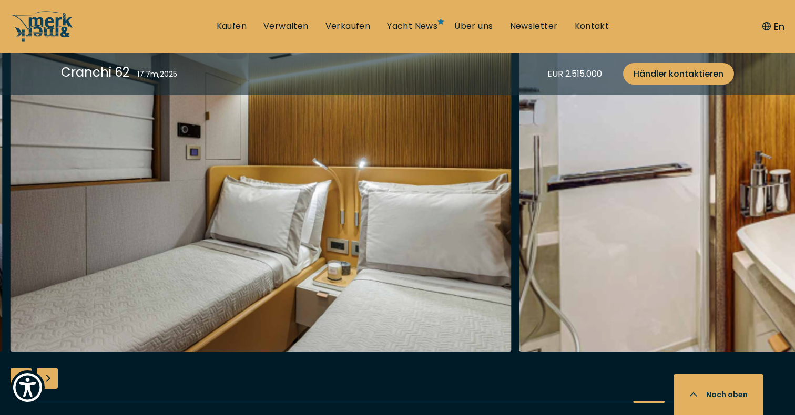
click at [53, 376] on div "Next slide" at bounding box center [47, 378] width 21 height 21
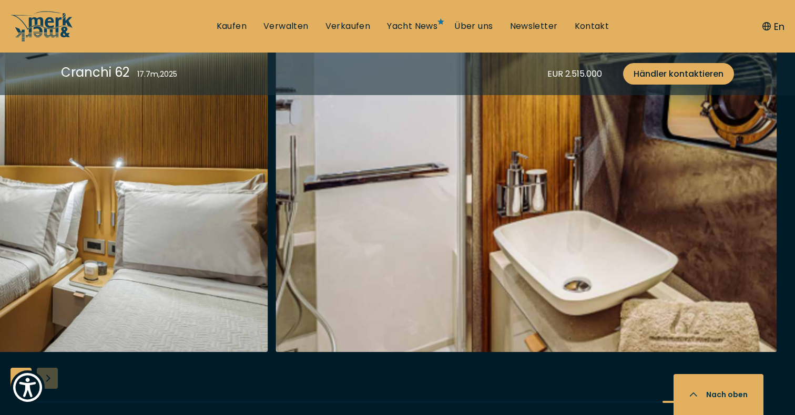
click at [53, 376] on div at bounding box center [397, 218] width 795 height 405
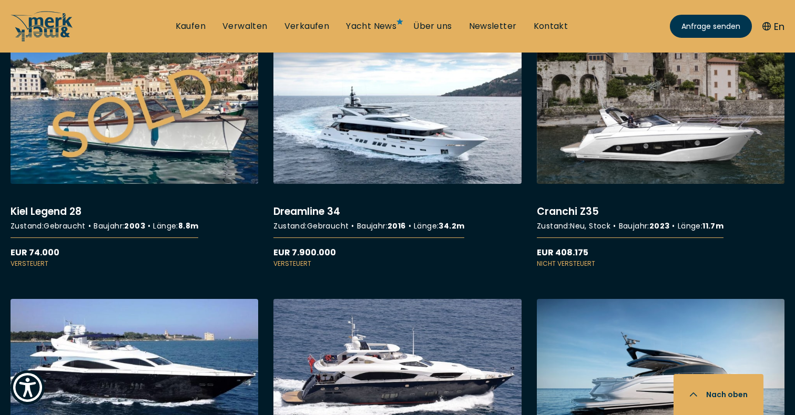
scroll to position [6061, 0]
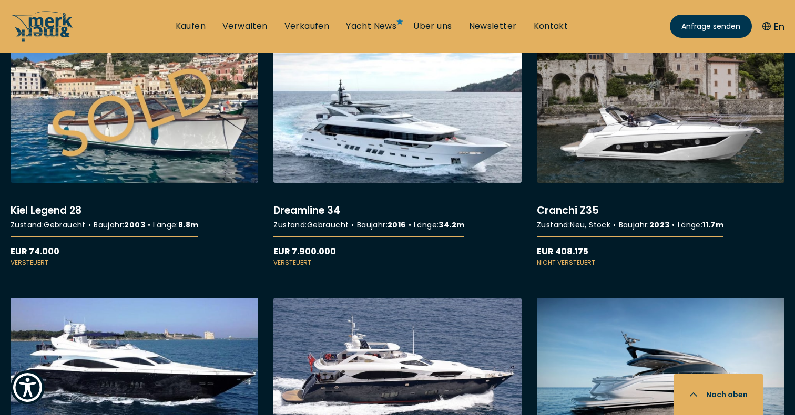
click at [376, 167] on link "More details about Dreamline 34" at bounding box center [397, 152] width 248 height 232
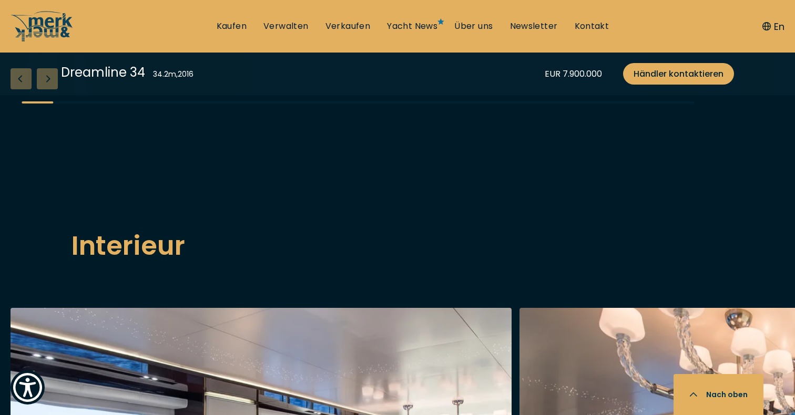
scroll to position [1282, 0]
click at [54, 89] on div "Next slide" at bounding box center [47, 78] width 21 height 21
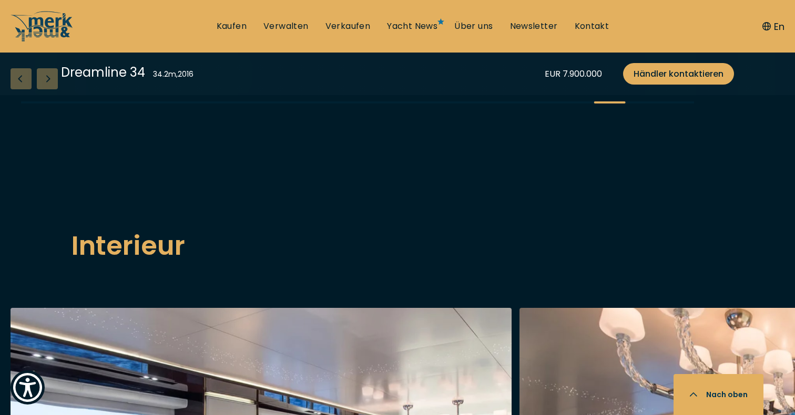
click at [54, 89] on div "Next slide" at bounding box center [47, 78] width 21 height 21
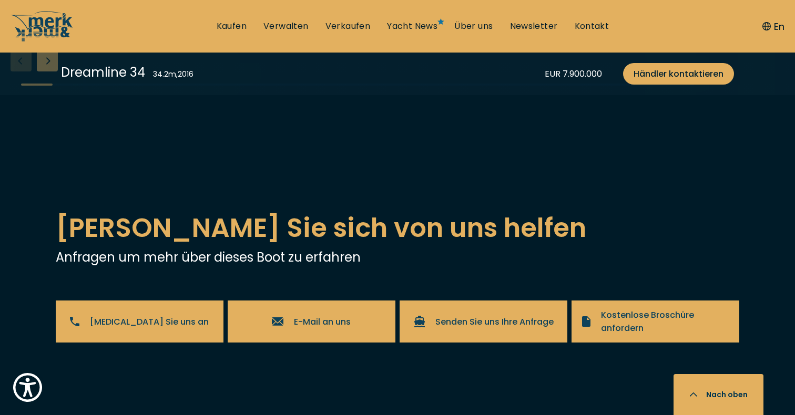
scroll to position [1898, 0]
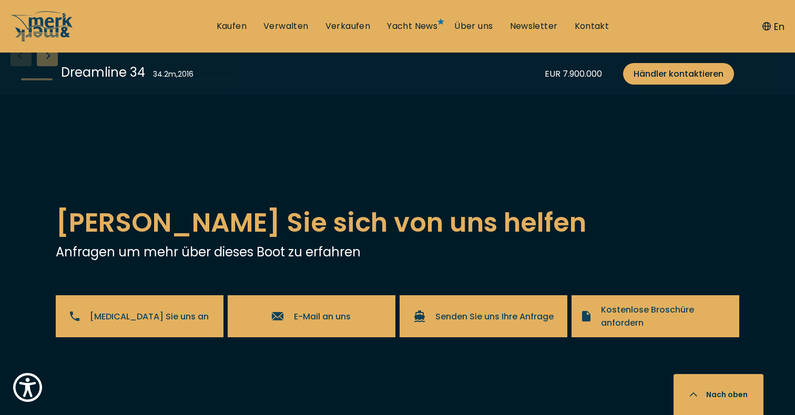
click at [48, 66] on div "Next slide" at bounding box center [47, 55] width 21 height 21
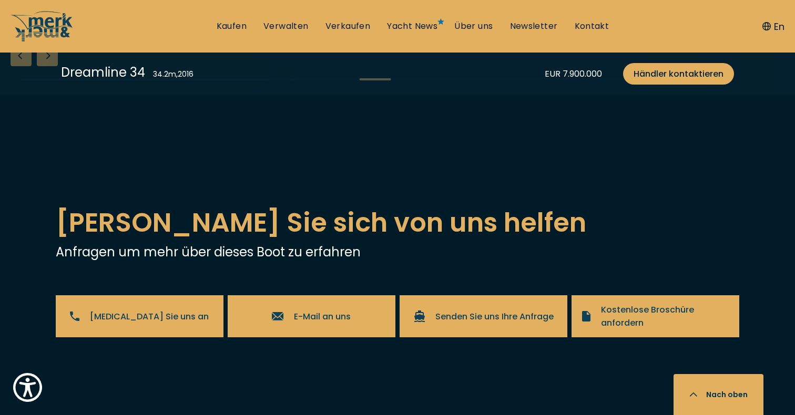
click at [48, 66] on div "Next slide" at bounding box center [47, 55] width 21 height 21
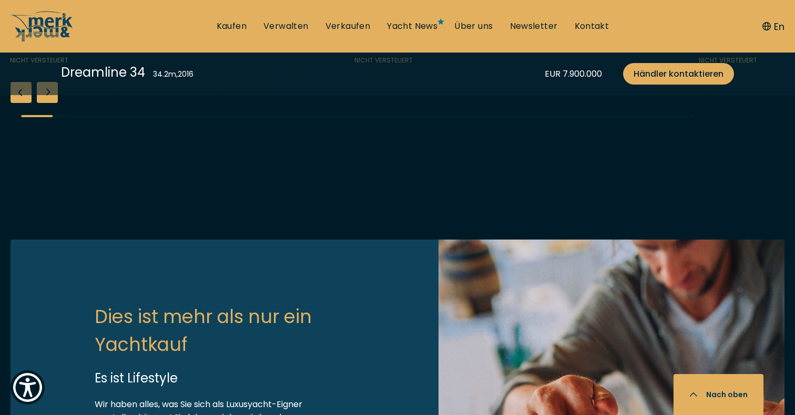
scroll to position [2683, 0]
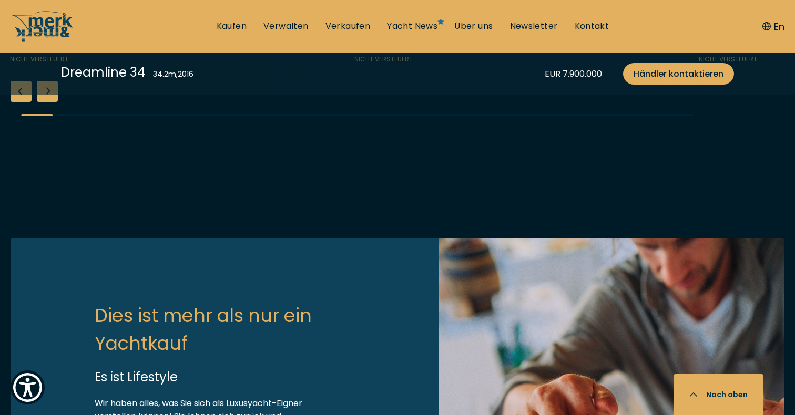
click at [50, 102] on div "Next slide" at bounding box center [47, 91] width 21 height 21
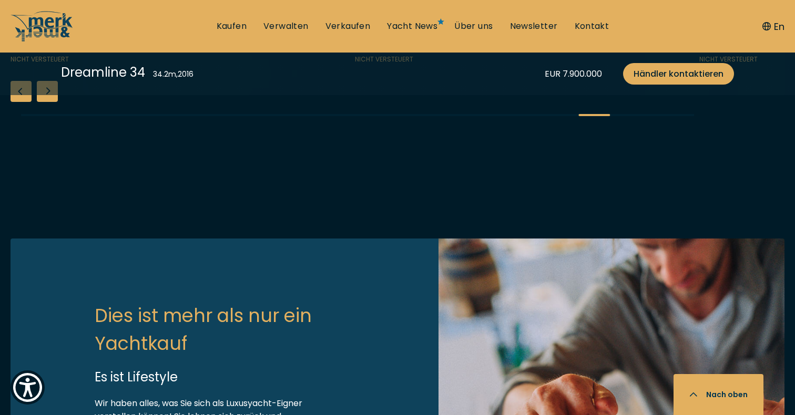
click at [50, 102] on div "Next slide" at bounding box center [47, 91] width 21 height 21
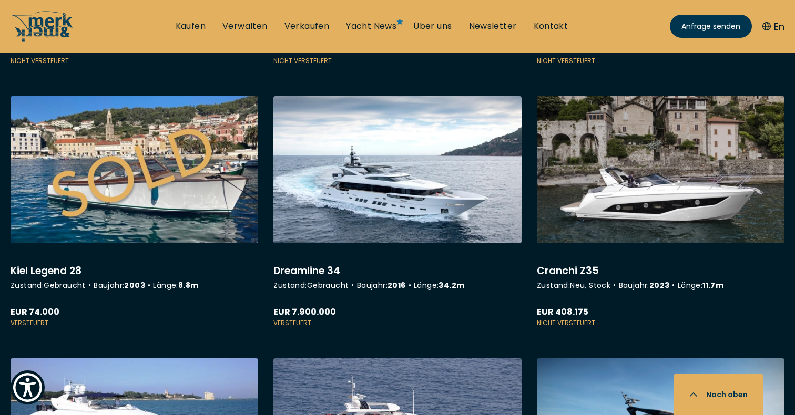
scroll to position [6001, 0]
